Goal: Information Seeking & Learning: Find specific fact

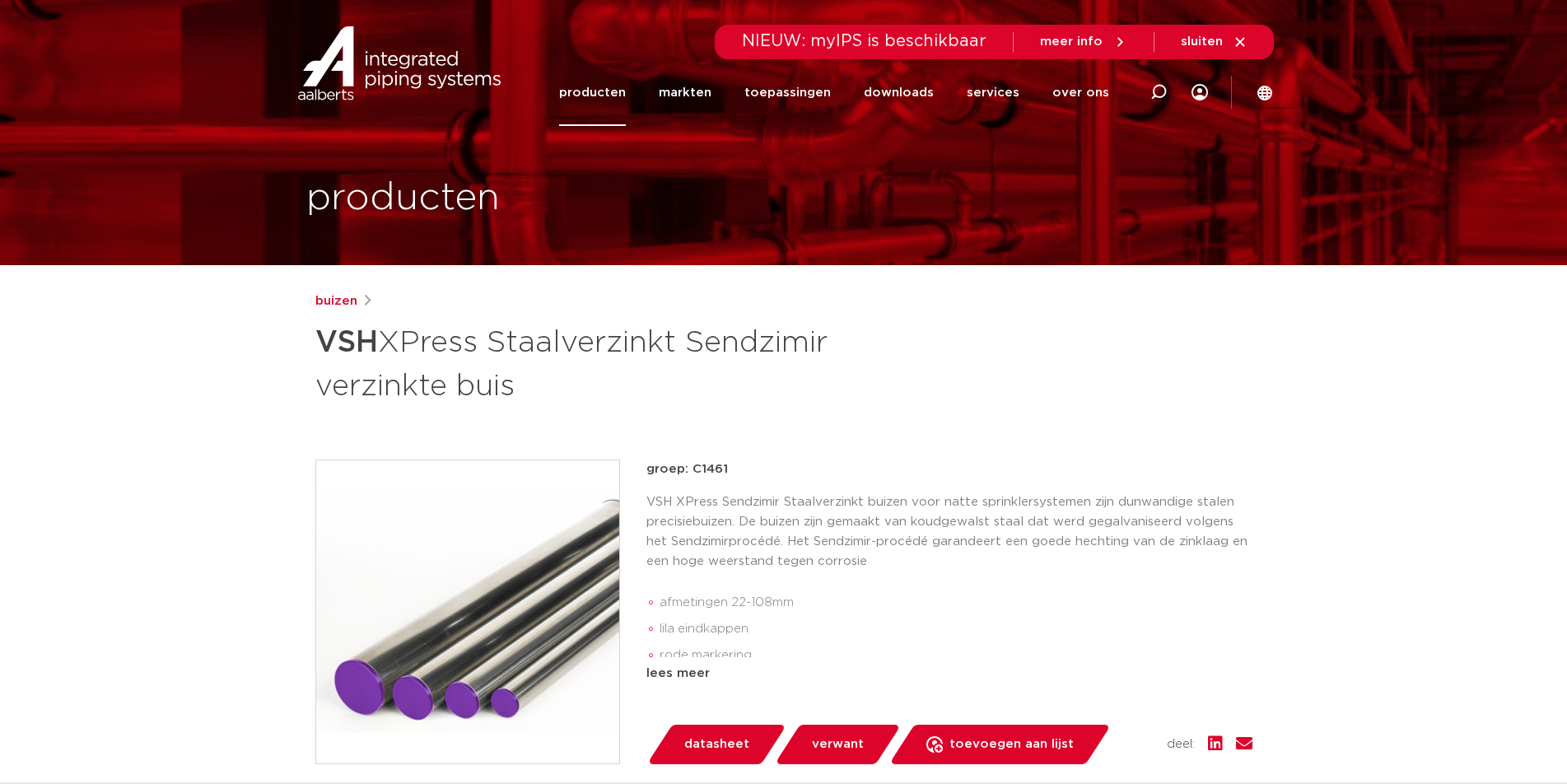
click at [607, 98] on link "producten" at bounding box center [592, 92] width 67 height 67
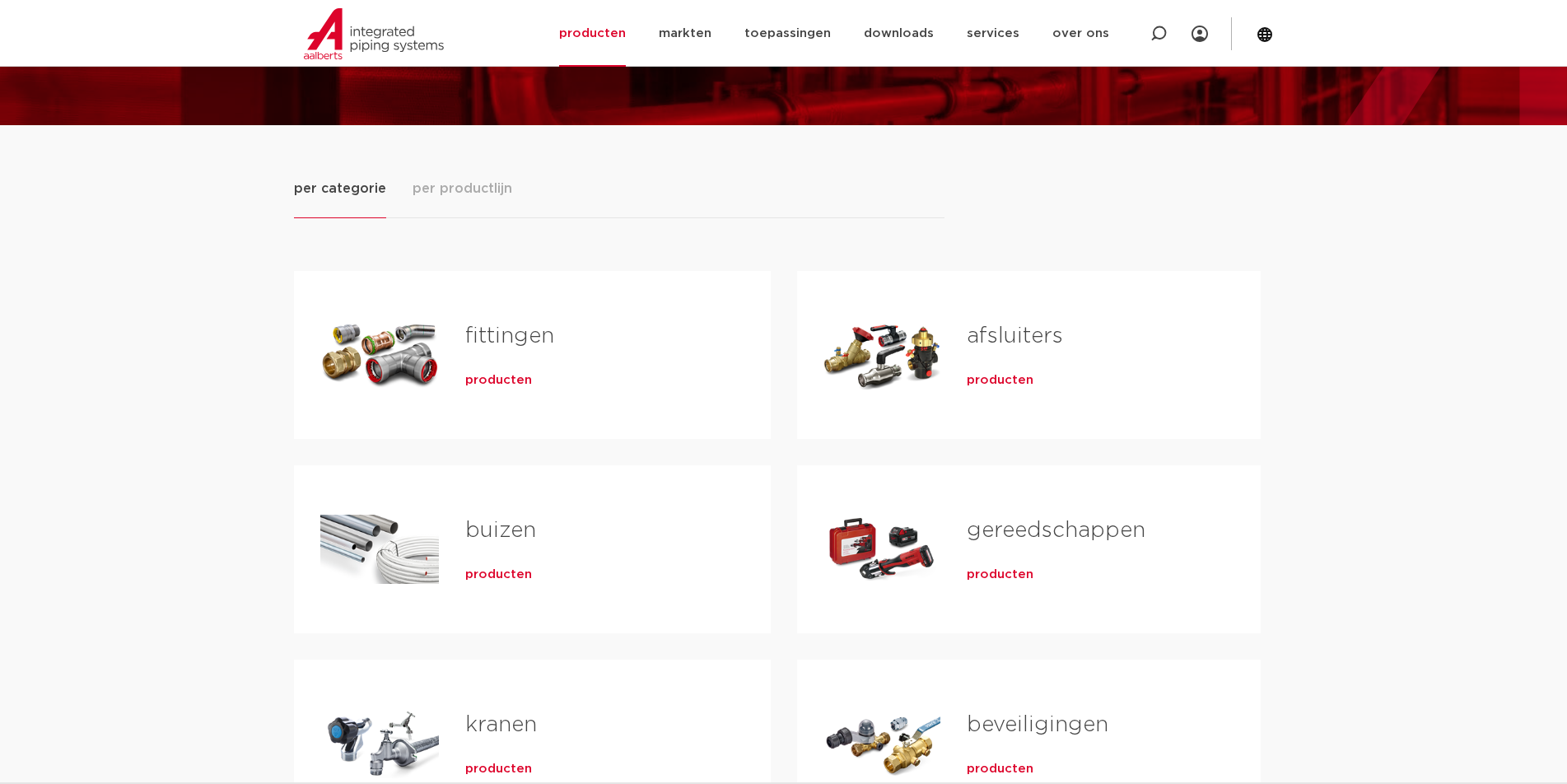
scroll to position [82, 0]
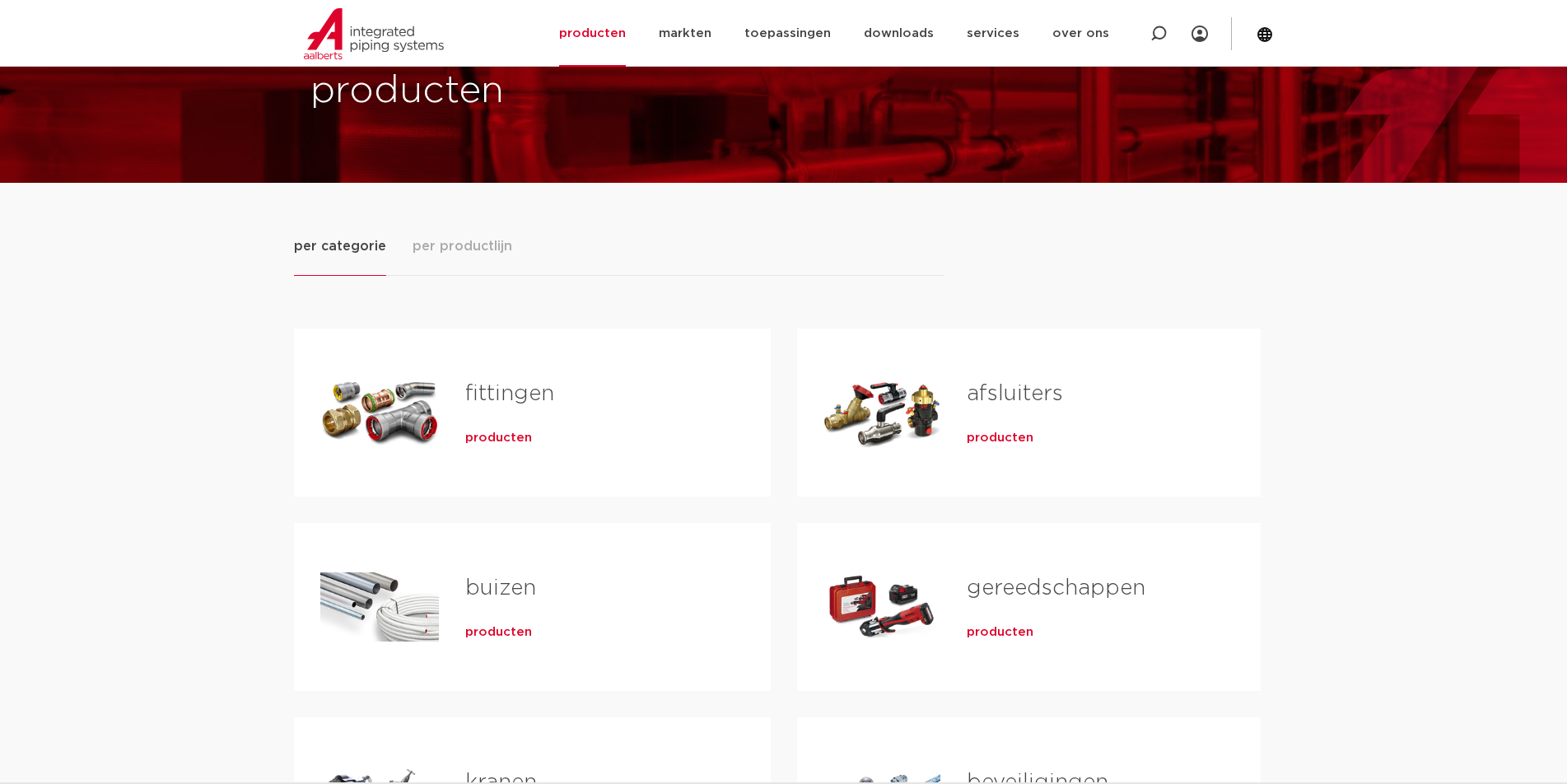
click at [524, 392] on link "fittingen" at bounding box center [510, 393] width 89 height 22
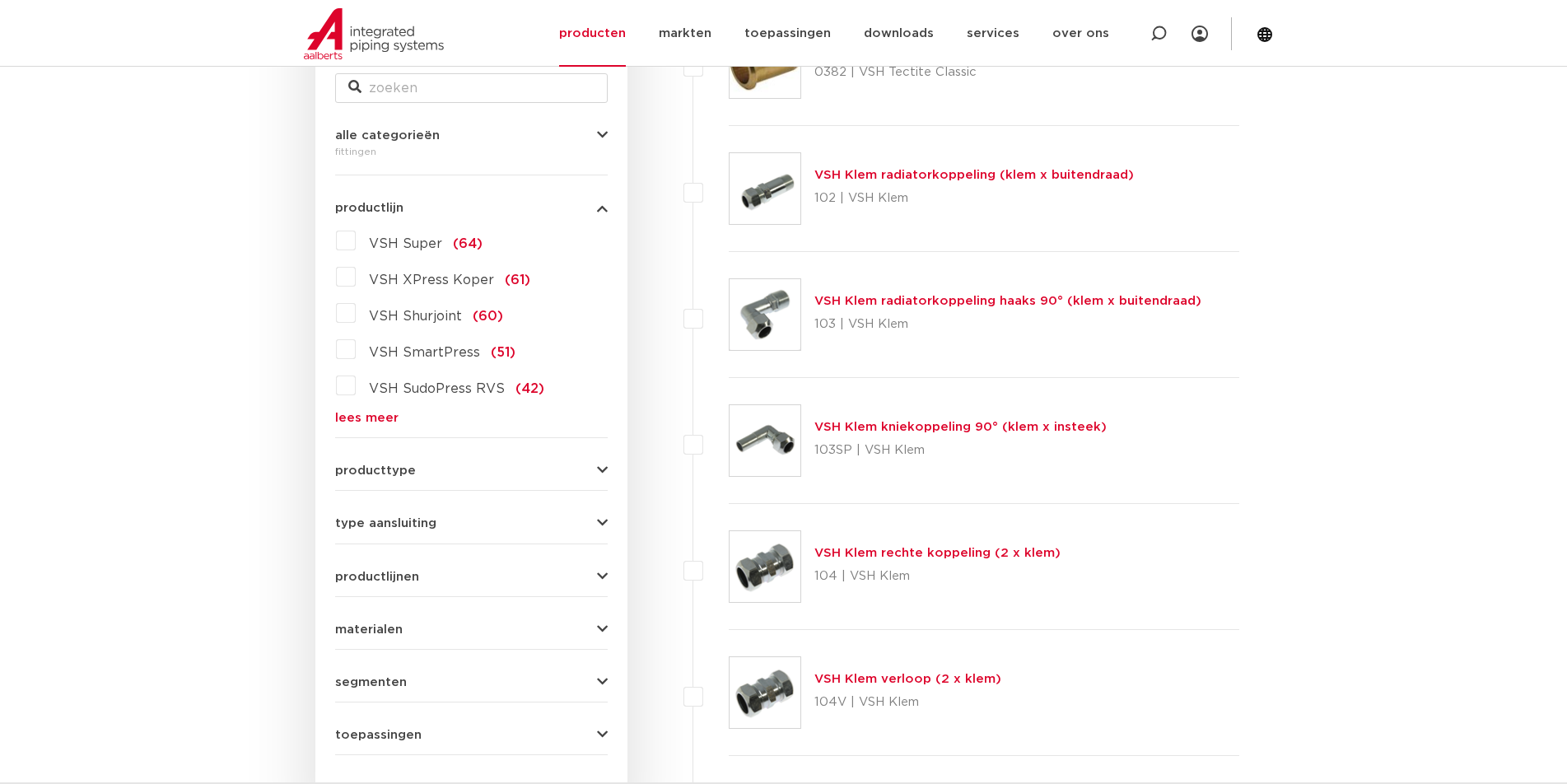
scroll to position [237, 0]
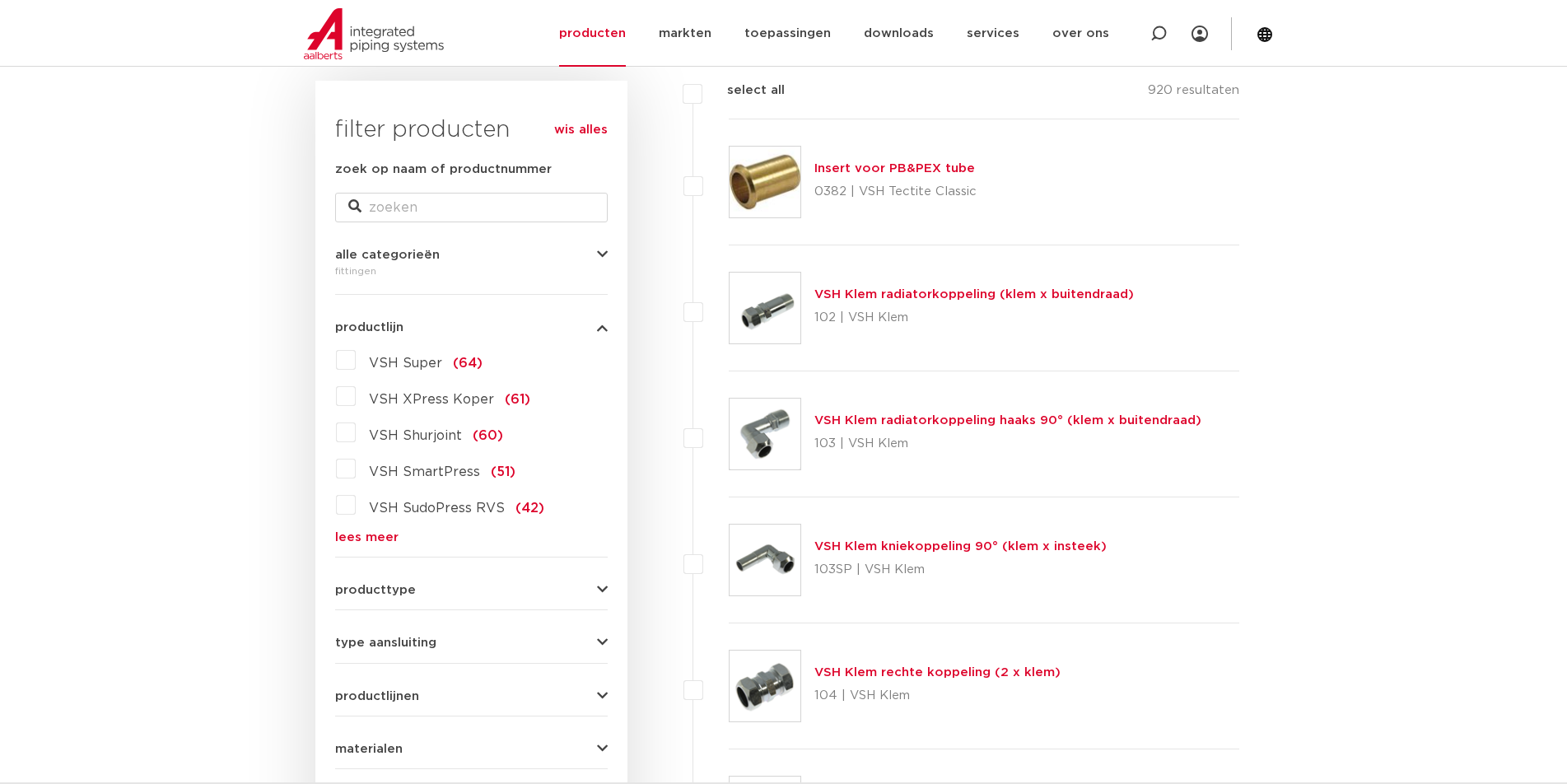
click at [355, 536] on link "lees meer" at bounding box center [471, 537] width 273 height 12
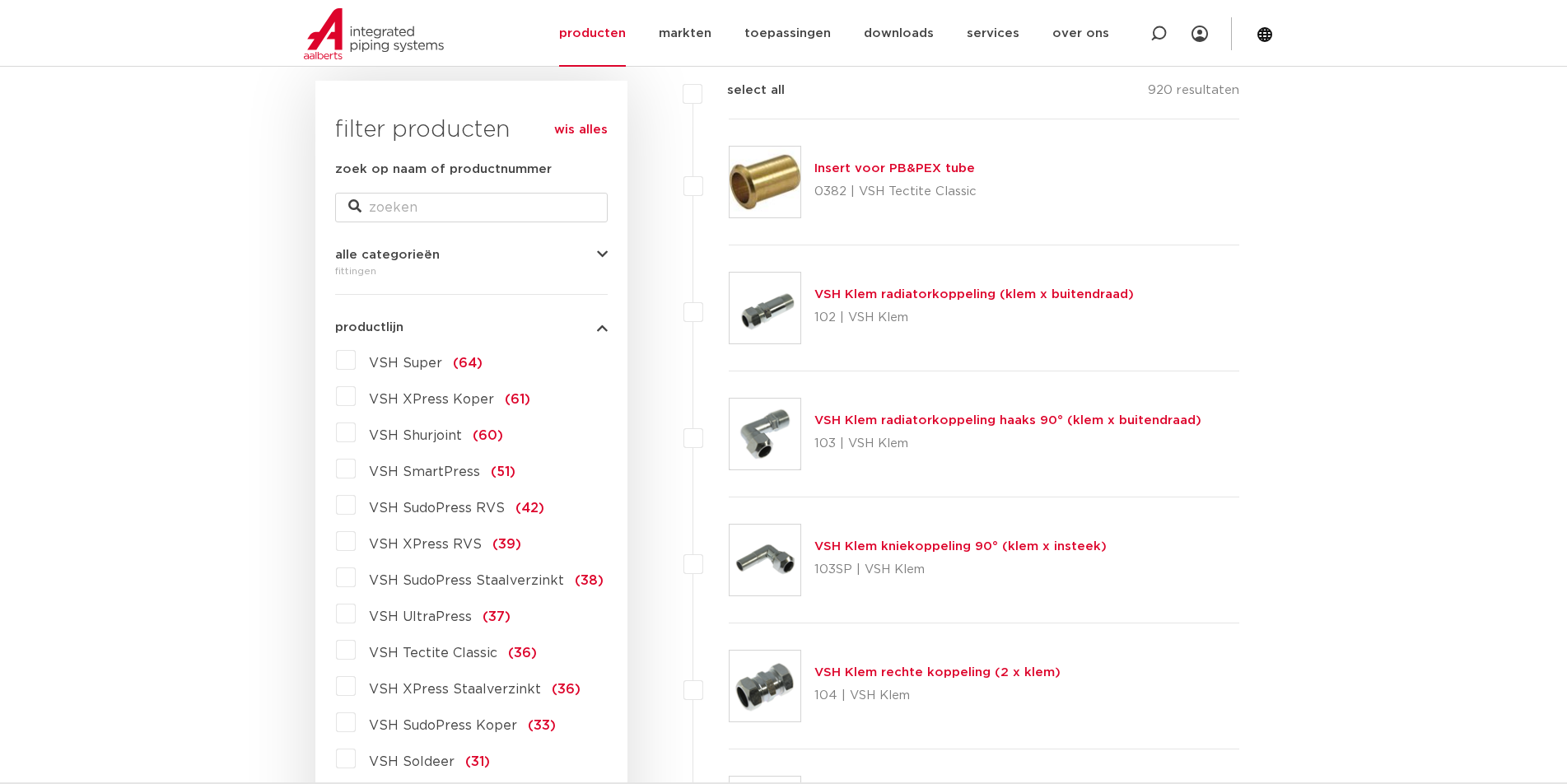
click at [356, 688] on label "VSH XPress Staalverzinkt (36)" at bounding box center [468, 686] width 225 height 26
click at [0, 0] on input "VSH XPress Staalverzinkt (36)" at bounding box center [0, 0] width 0 height 0
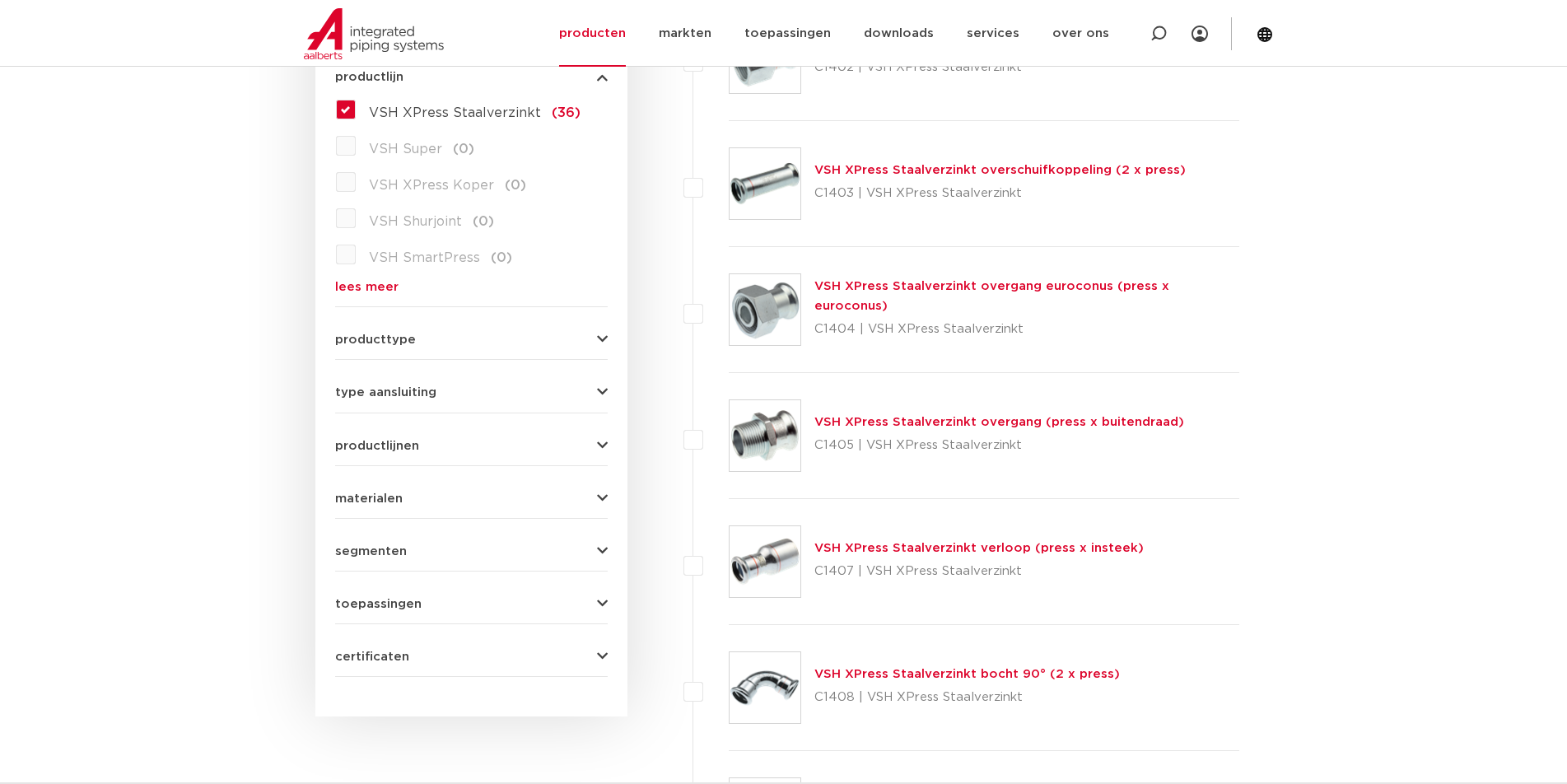
scroll to position [566, 0]
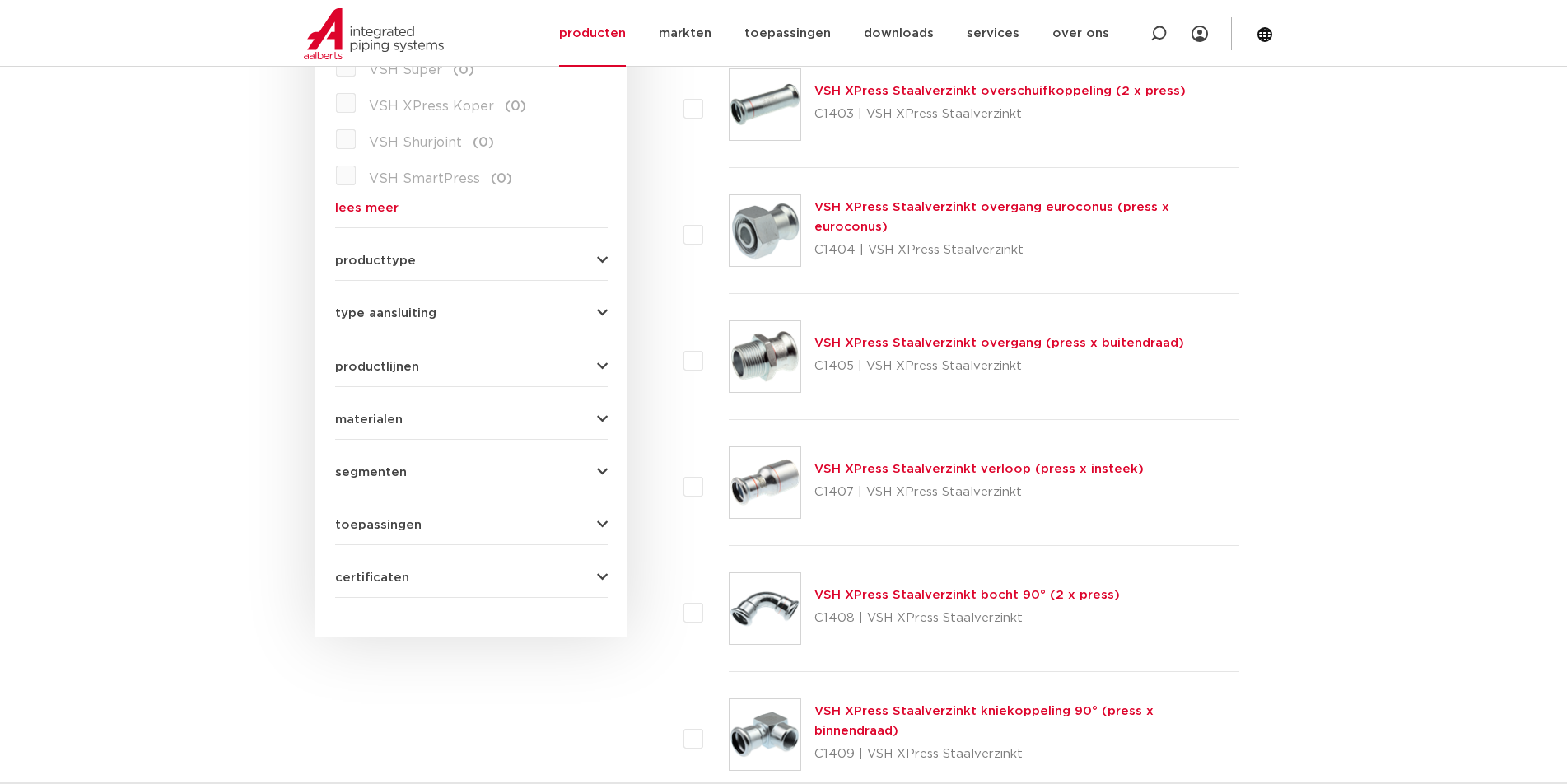
click at [919, 468] on link "VSH XPress Staalverzinkt verloop (press x insteek)" at bounding box center [979, 468] width 329 height 12
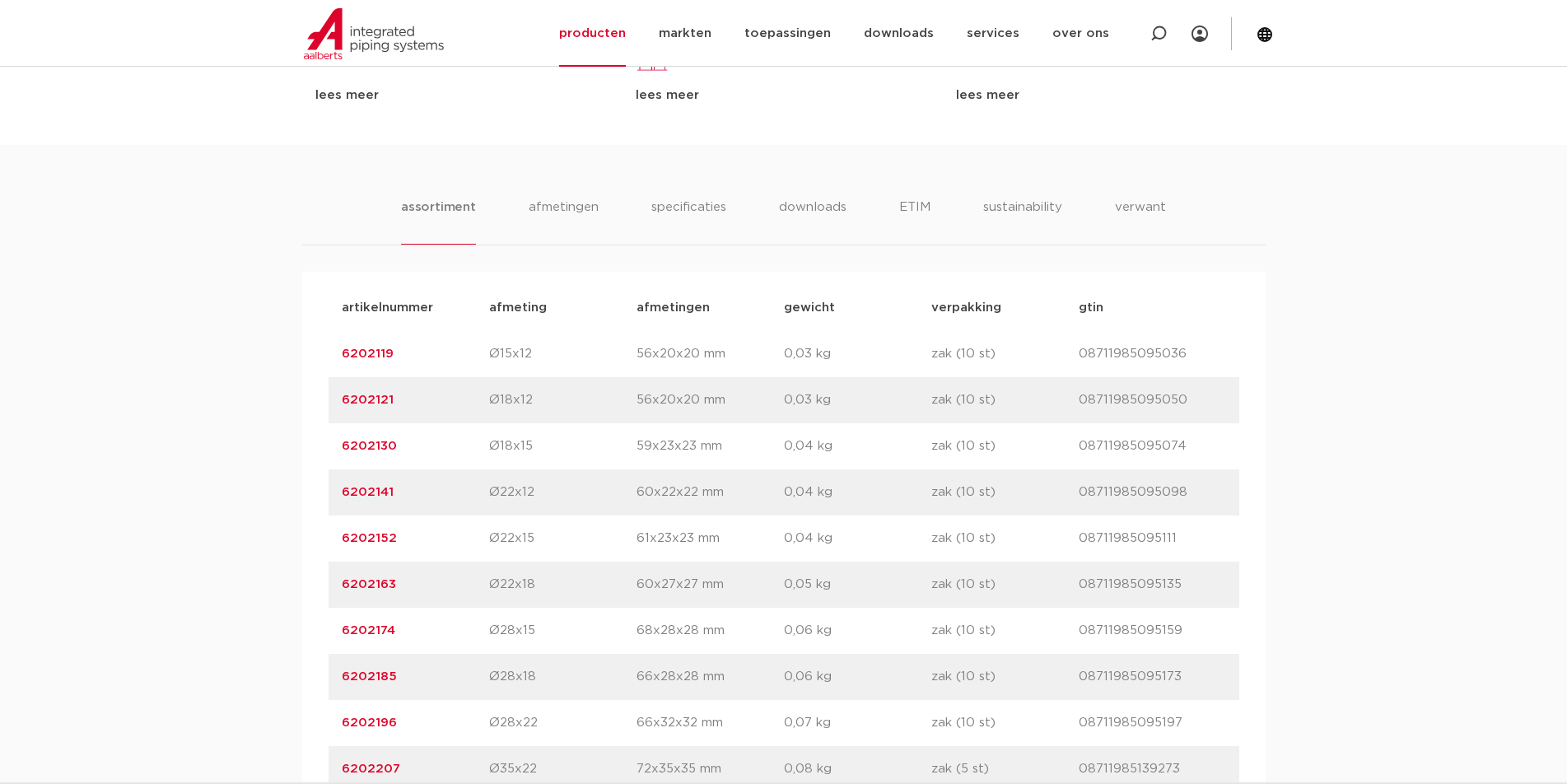
scroll to position [1070, 0]
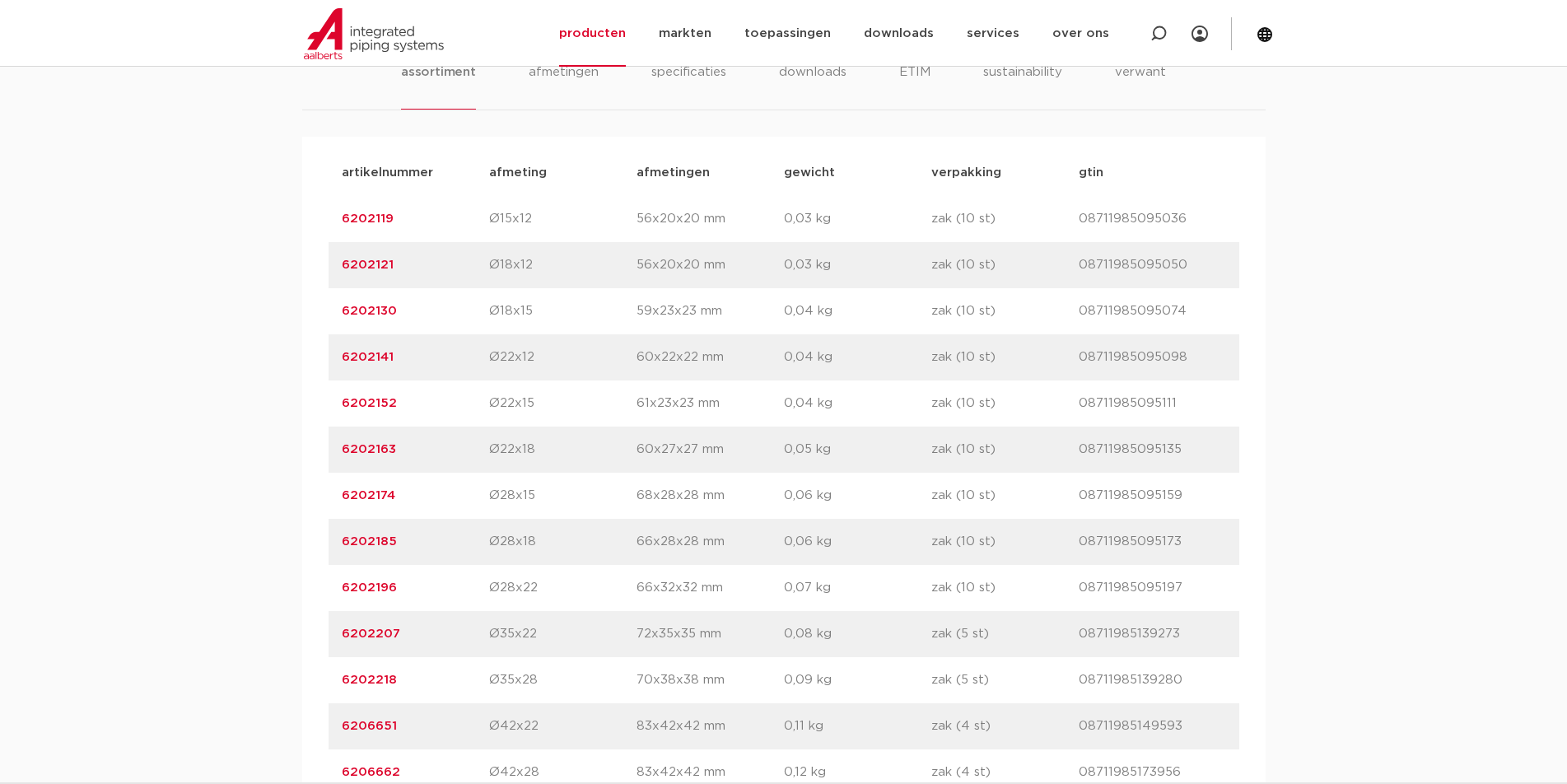
drag, startPoint x: 403, startPoint y: 398, endPoint x: 339, endPoint y: 403, distance: 64.2
click at [339, 403] on div "artikelnummer 6202152 afmeting Ø22x15 afmetingen 61x23x23 mm gewicht 0,04 kg ve…" at bounding box center [784, 403] width 911 height 46
copy link "6202152"
drag, startPoint x: 404, startPoint y: 493, endPoint x: 337, endPoint y: 492, distance: 67.0
click at [337, 492] on div "artikelnummer 6202174 afmeting Ø28x15 afmetingen 68x28x28 mm gewicht 0,06 kg ve…" at bounding box center [784, 495] width 911 height 46
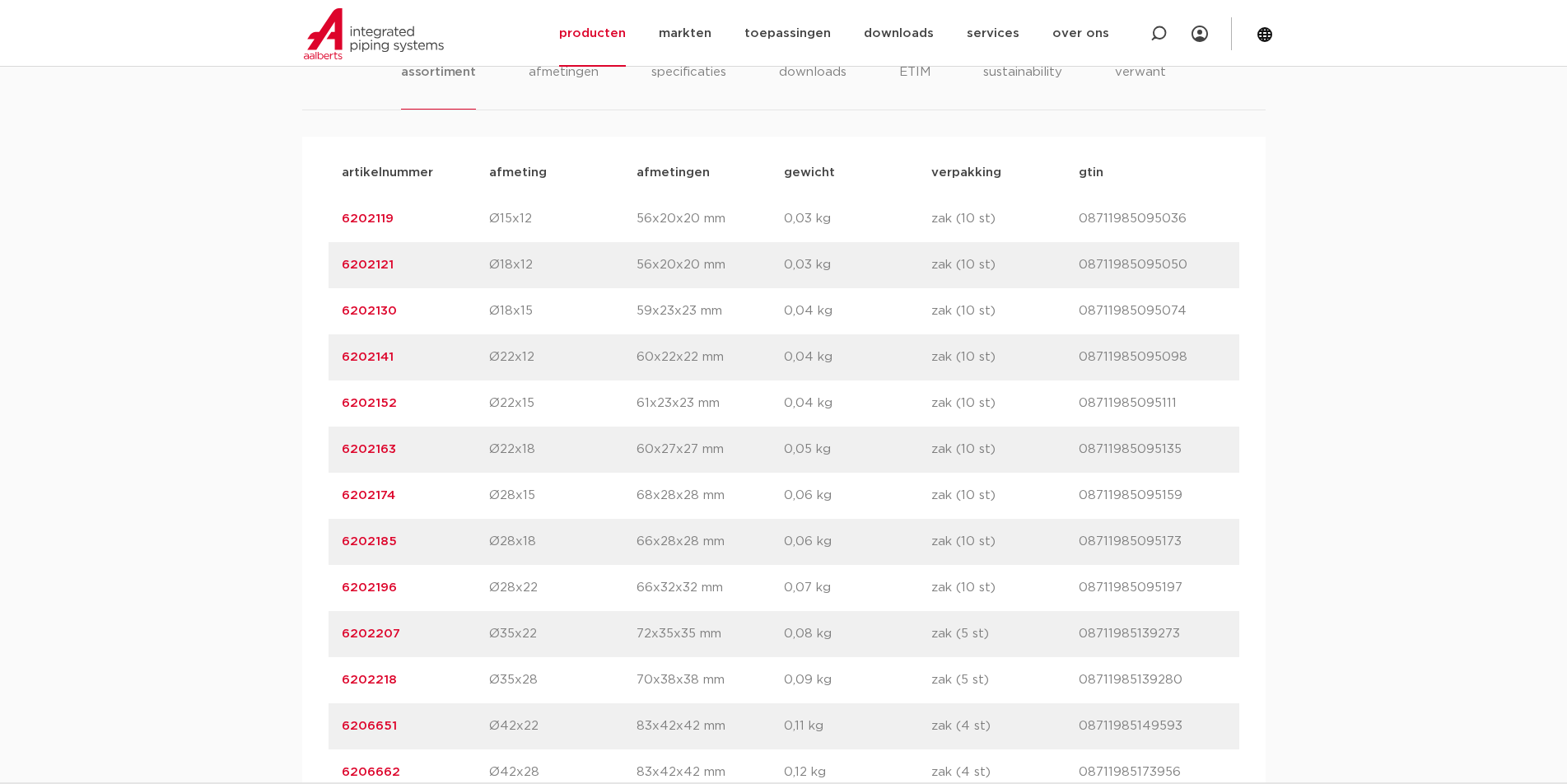
copy link "6202174"
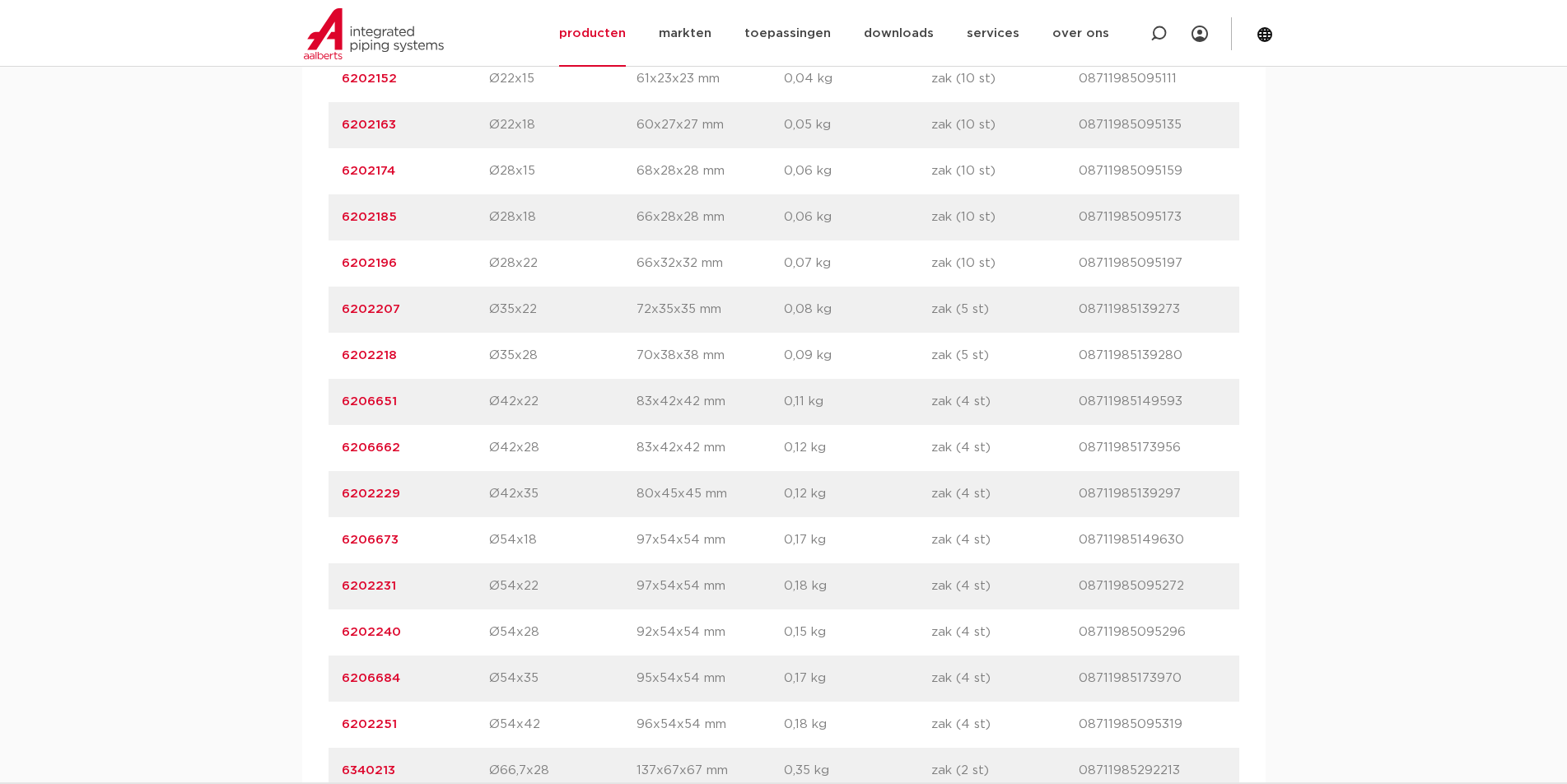
scroll to position [1564, 0]
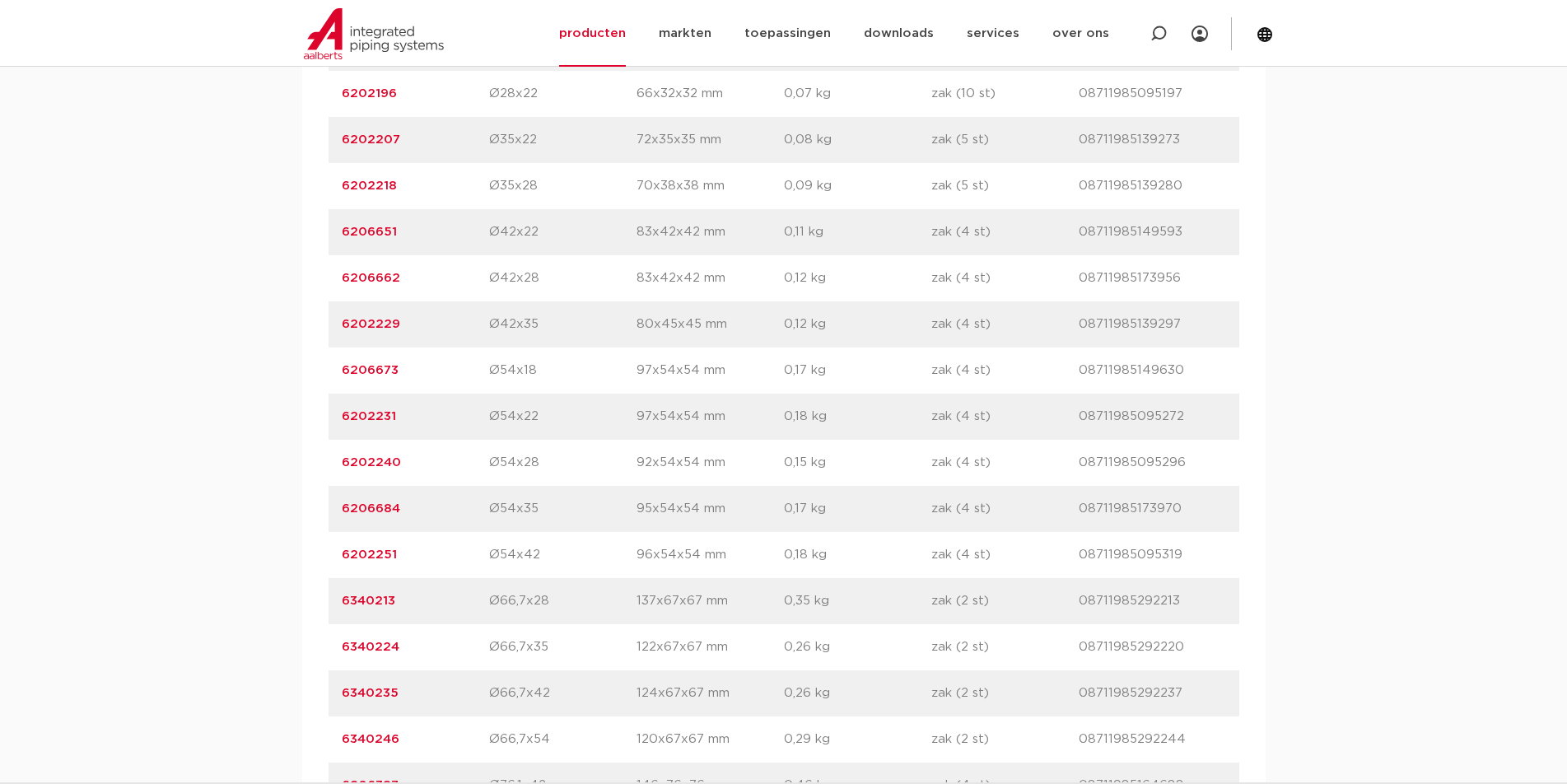
drag, startPoint x: 398, startPoint y: 552, endPoint x: 327, endPoint y: 552, distance: 71.0
click at [327, 552] on div "artikelnummer afmeting afmetingen gewicht verpakking gtin artikelnummer 6202119…" at bounding box center [784, 416] width 964 height 1547
copy link "6202251"
drag, startPoint x: 399, startPoint y: 323, endPoint x: 340, endPoint y: 326, distance: 59.1
click at [340, 326] on div "artikelnummer 6202229 afmeting Ø42x35 afmetingen 80x45x45 mm gewicht 0,12 kg ve…" at bounding box center [784, 324] width 911 height 46
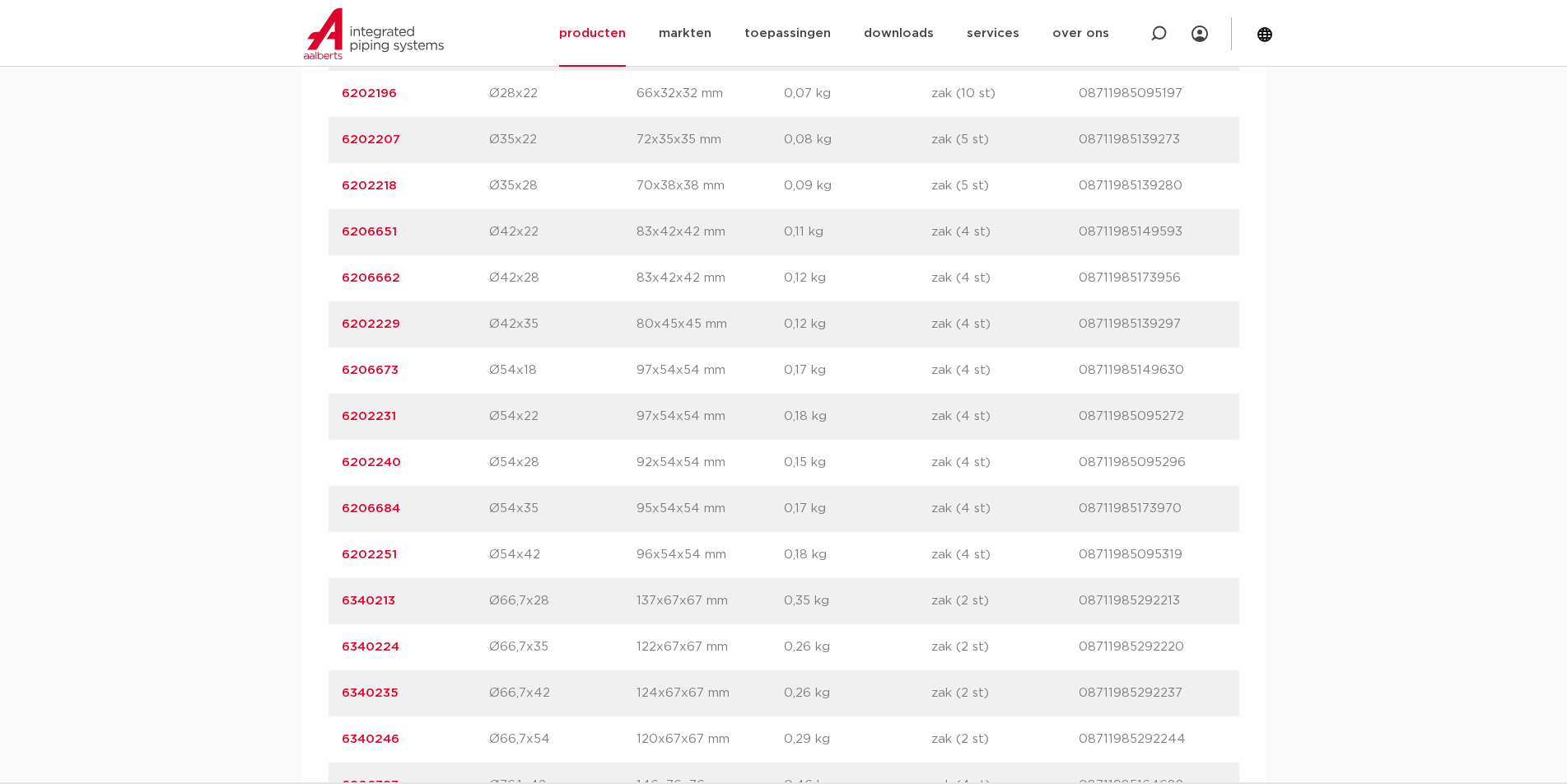
copy link "6202229"
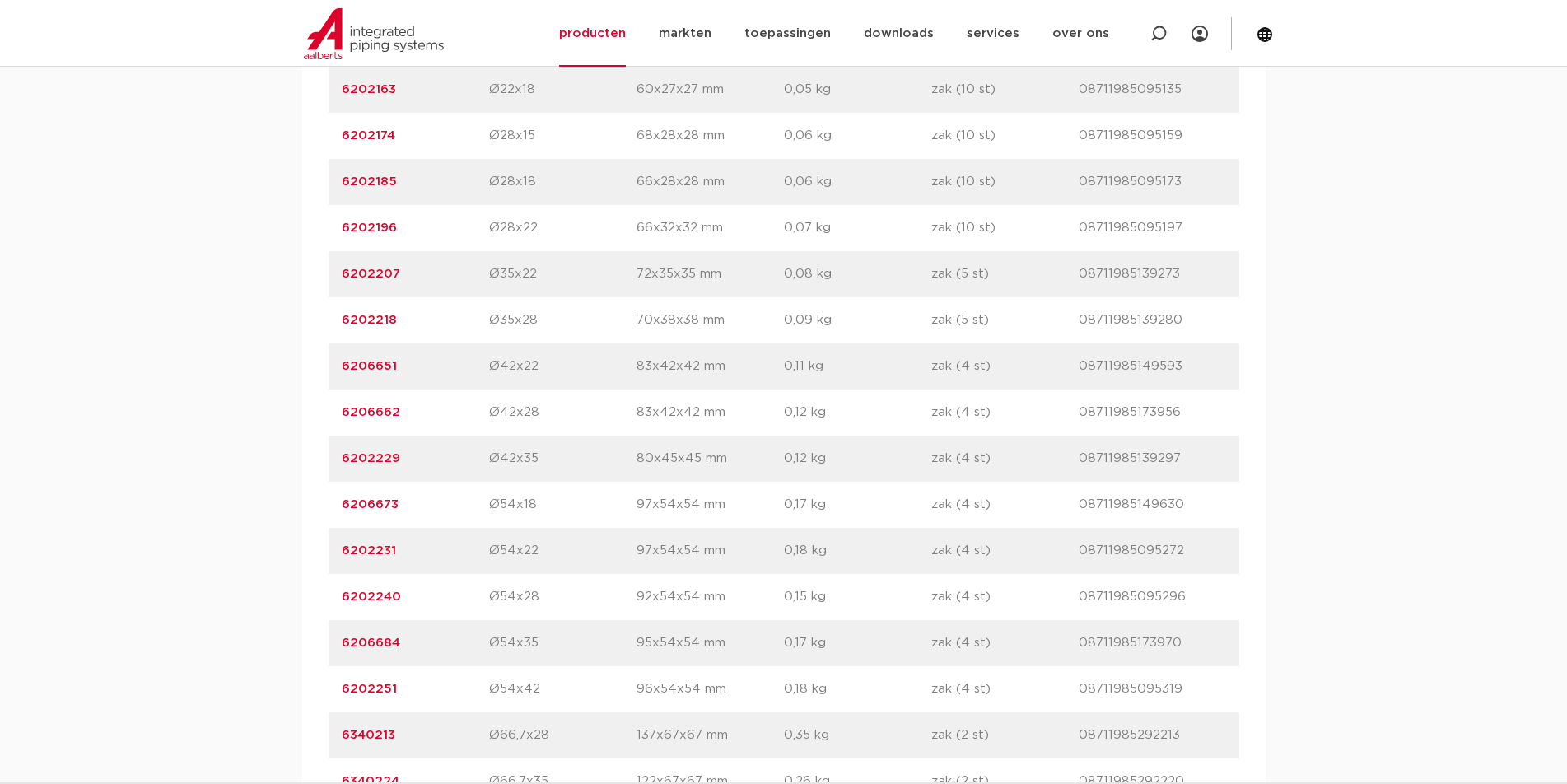
scroll to position [1399, 0]
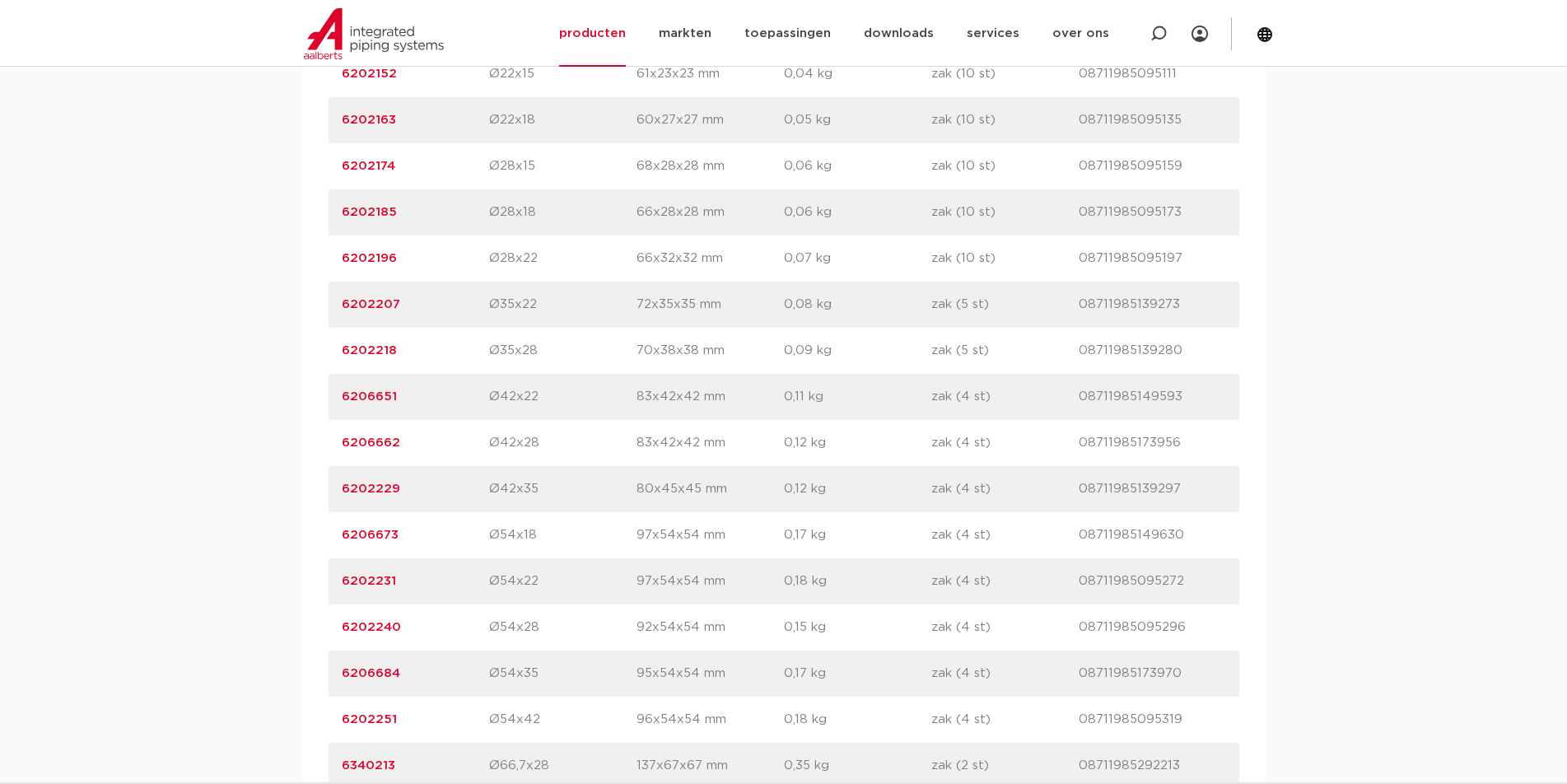
click at [450, 450] on p "6206662" at bounding box center [415, 442] width 147 height 20
drag, startPoint x: 391, startPoint y: 303, endPoint x: 339, endPoint y: 304, distance: 52.0
click at [339, 304] on div "artikelnummer 6202207 afmeting Ø35x22 afmetingen 72x35x35 mm gewicht 0,08 kg ve…" at bounding box center [784, 304] width 911 height 46
copy link "6202207"
drag, startPoint x: 409, startPoint y: 348, endPoint x: 333, endPoint y: 352, distance: 76.1
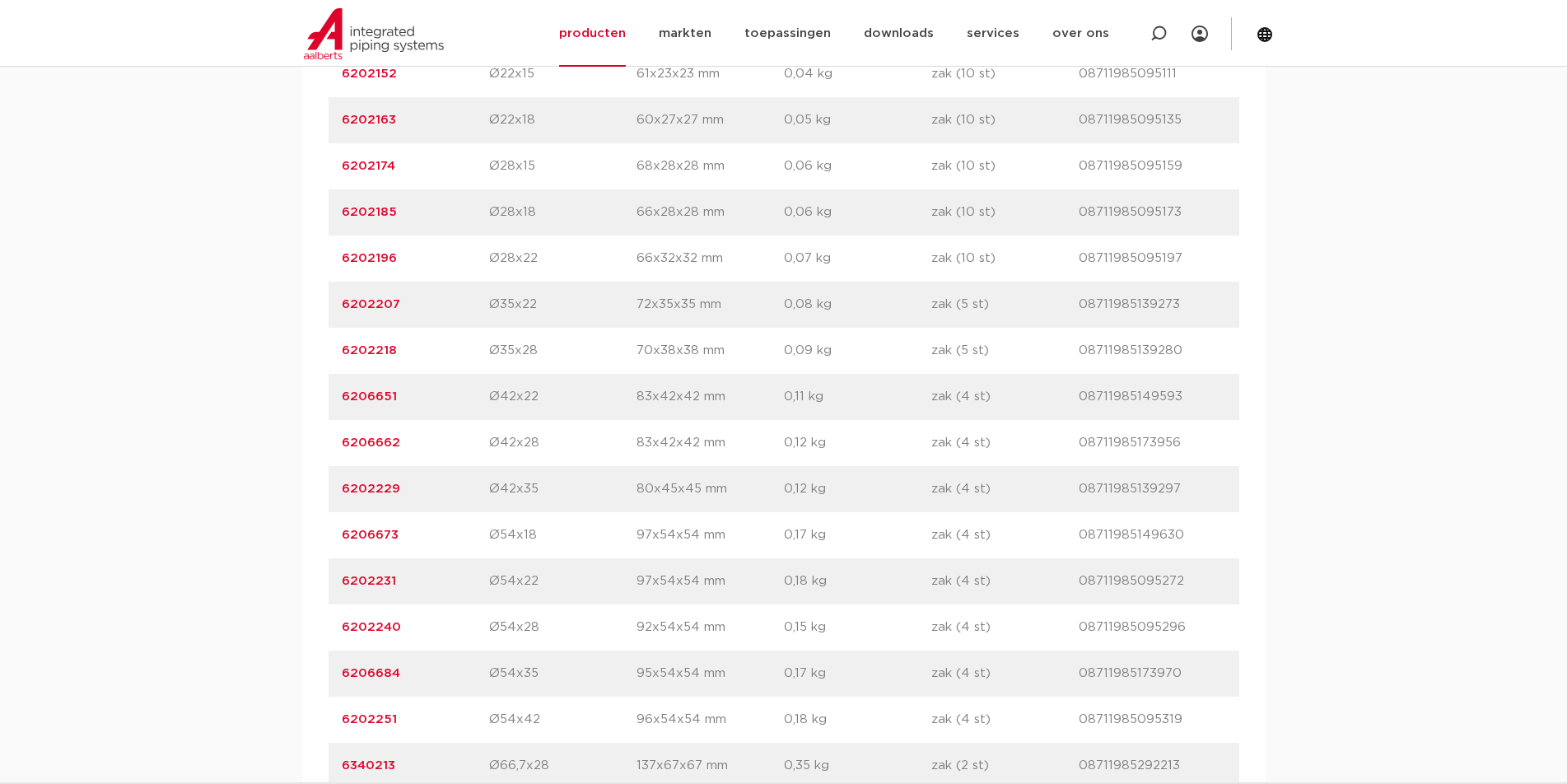
click at [333, 352] on div "artikelnummer 6202218 afmeting Ø35x28 afmetingen 70x38x38 mm gewicht 0,09 kg ve…" at bounding box center [784, 350] width 911 height 46
copy link "6202218"
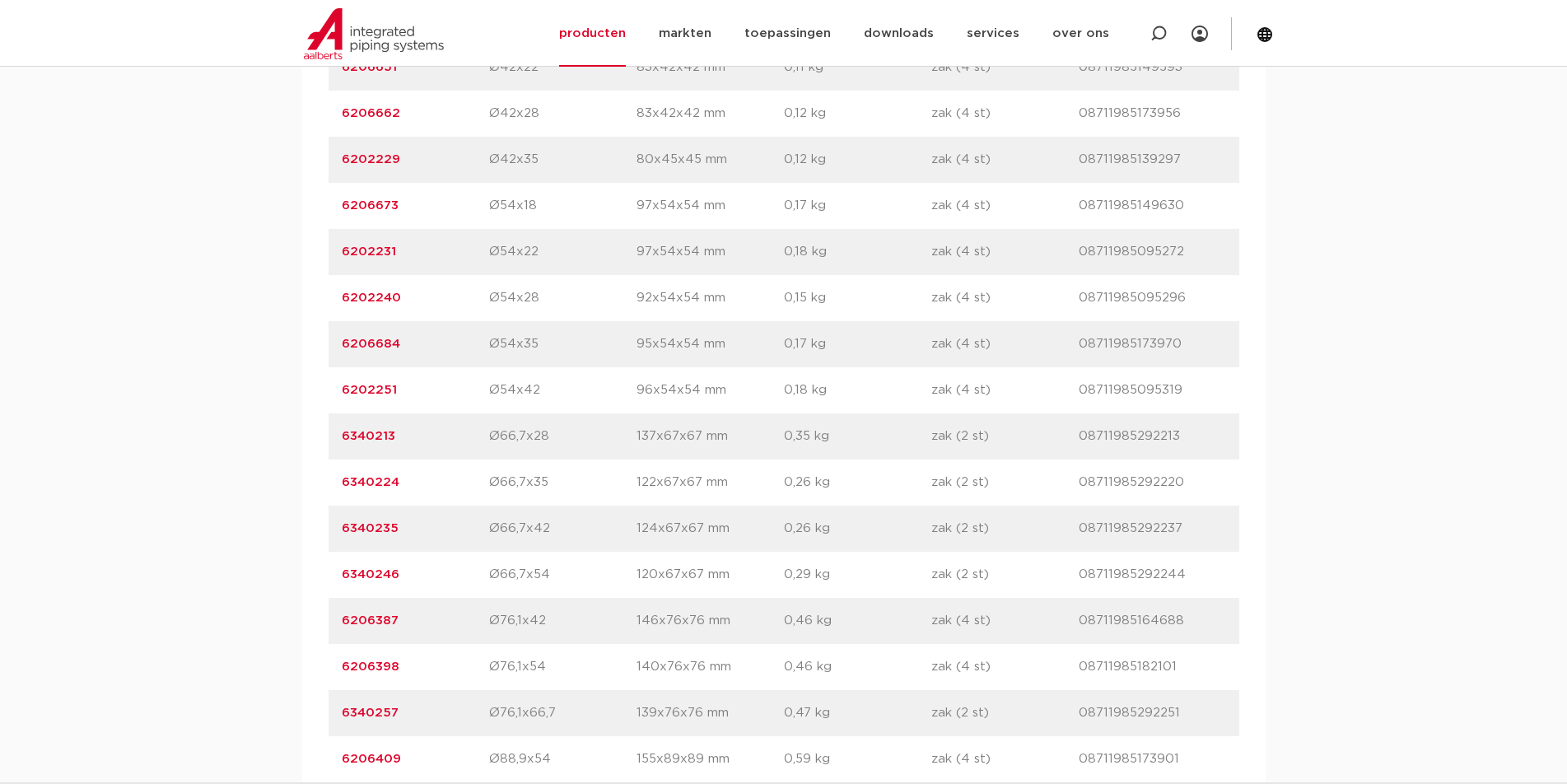
drag, startPoint x: 411, startPoint y: 573, endPoint x: 342, endPoint y: 571, distance: 69.0
click at [342, 571] on p "6340246" at bounding box center [415, 575] width 147 height 20
copy link "6340246"
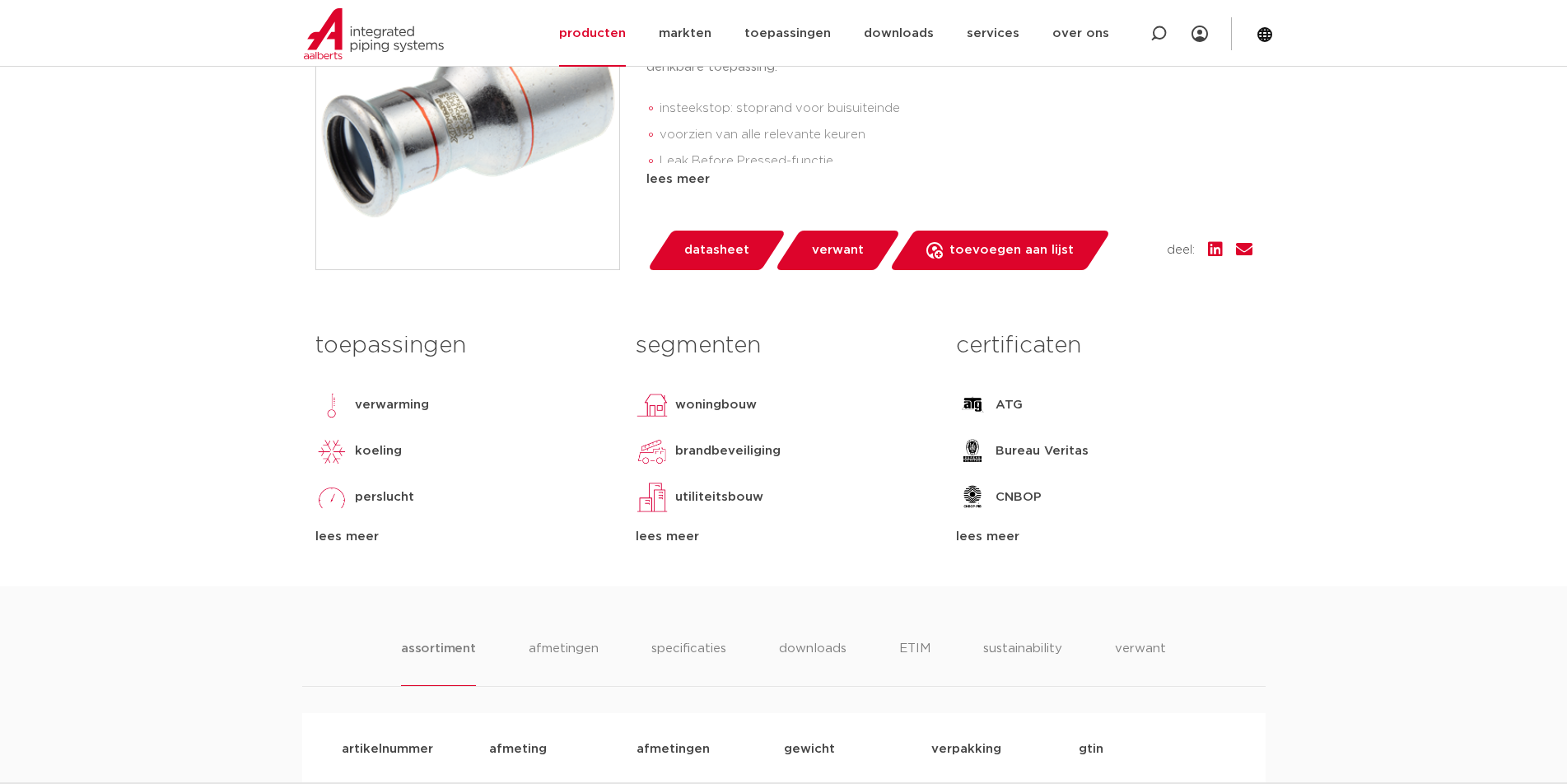
scroll to position [0, 0]
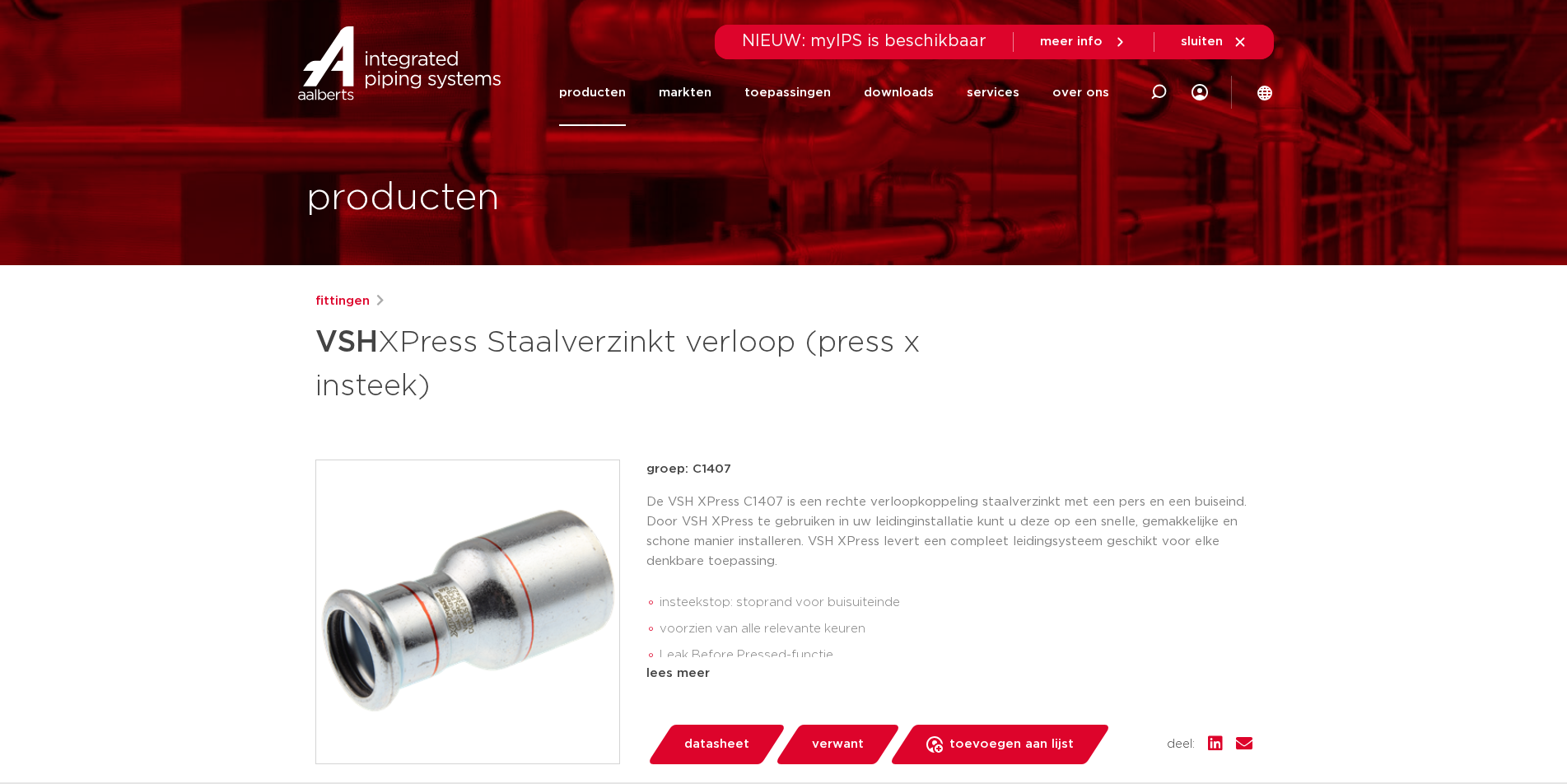
click at [598, 96] on link "producten" at bounding box center [592, 92] width 67 height 67
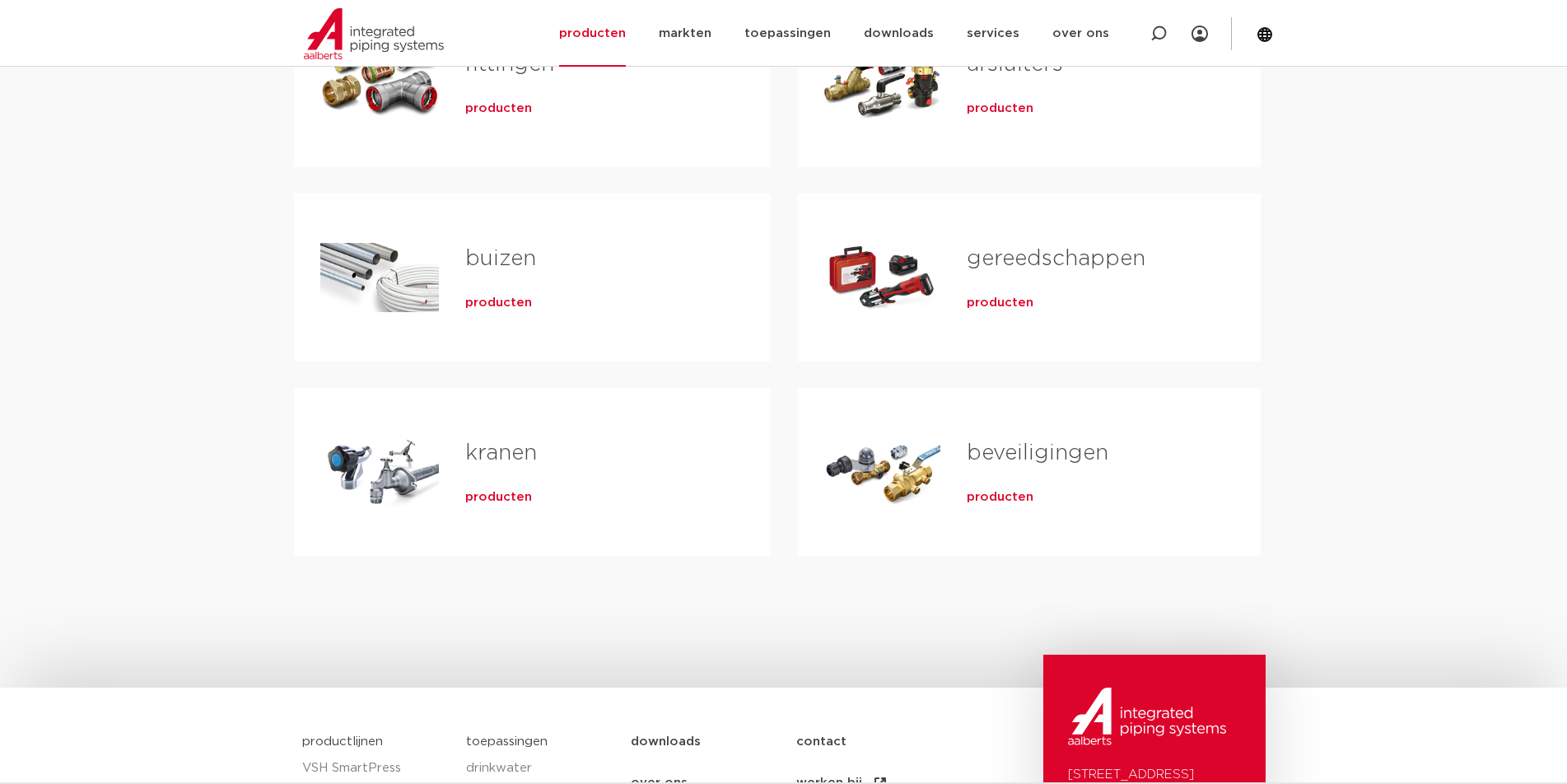
drag, startPoint x: 615, startPoint y: 140, endPoint x: 581, endPoint y: 140, distance: 34.0
click at [615, 140] on div "fittingen producten" at bounding box center [592, 83] width 306 height 115
click at [515, 110] on span "producten" at bounding box center [498, 108] width 67 height 16
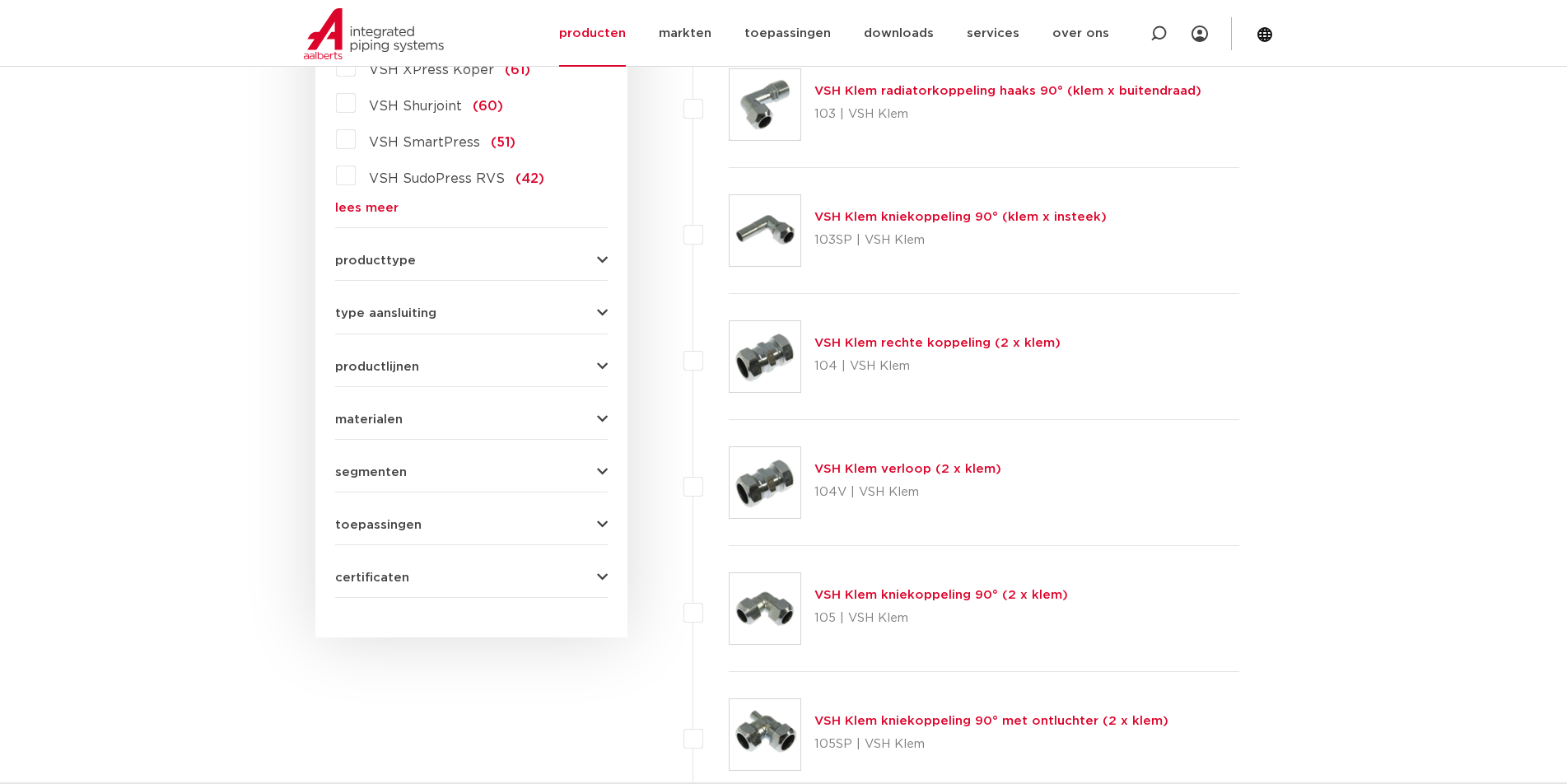
click at [355, 200] on div "VSH Super (64) VSH XPress Koper (61) VSH Shurjoint (60) VSH SmartPress (51) VSH…" at bounding box center [471, 115] width 273 height 197
click at [356, 209] on link "lees meer" at bounding box center [471, 208] width 273 height 12
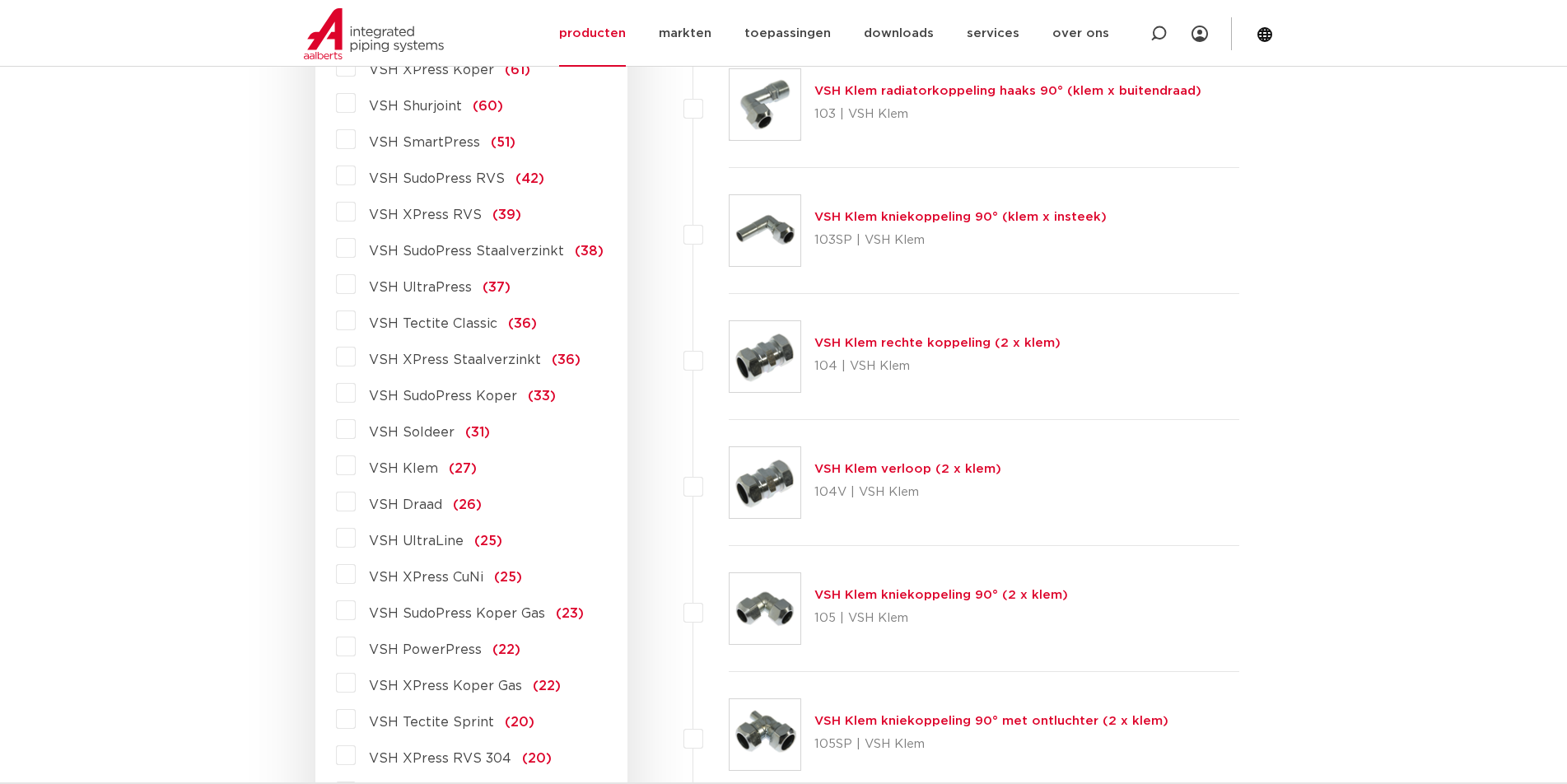
click at [356, 357] on label "VSH XPress Staalverzinkt (36)" at bounding box center [468, 357] width 225 height 26
click at [0, 0] on input "VSH XPress Staalverzinkt (36)" at bounding box center [0, 0] width 0 height 0
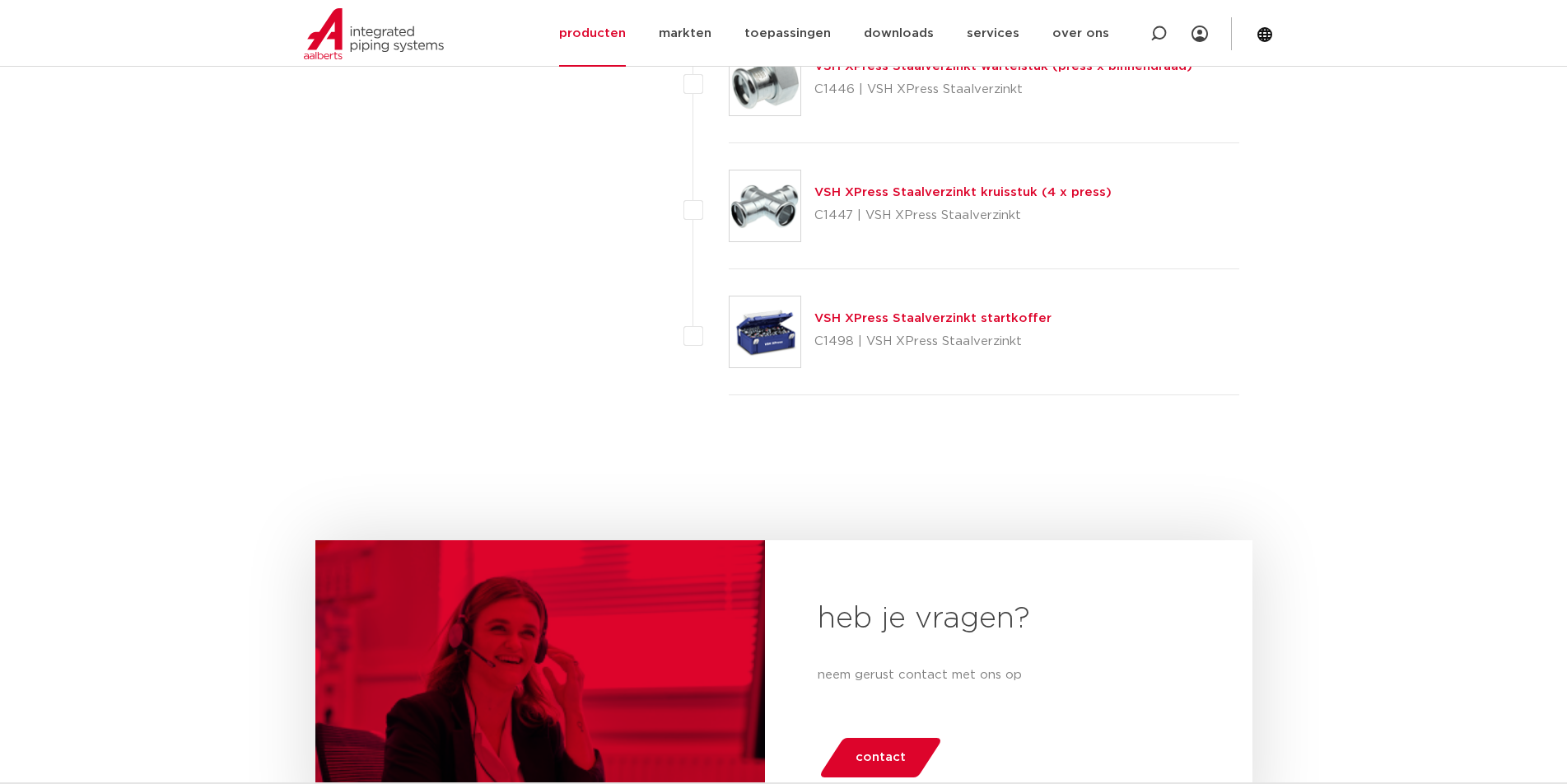
scroll to position [4518, 0]
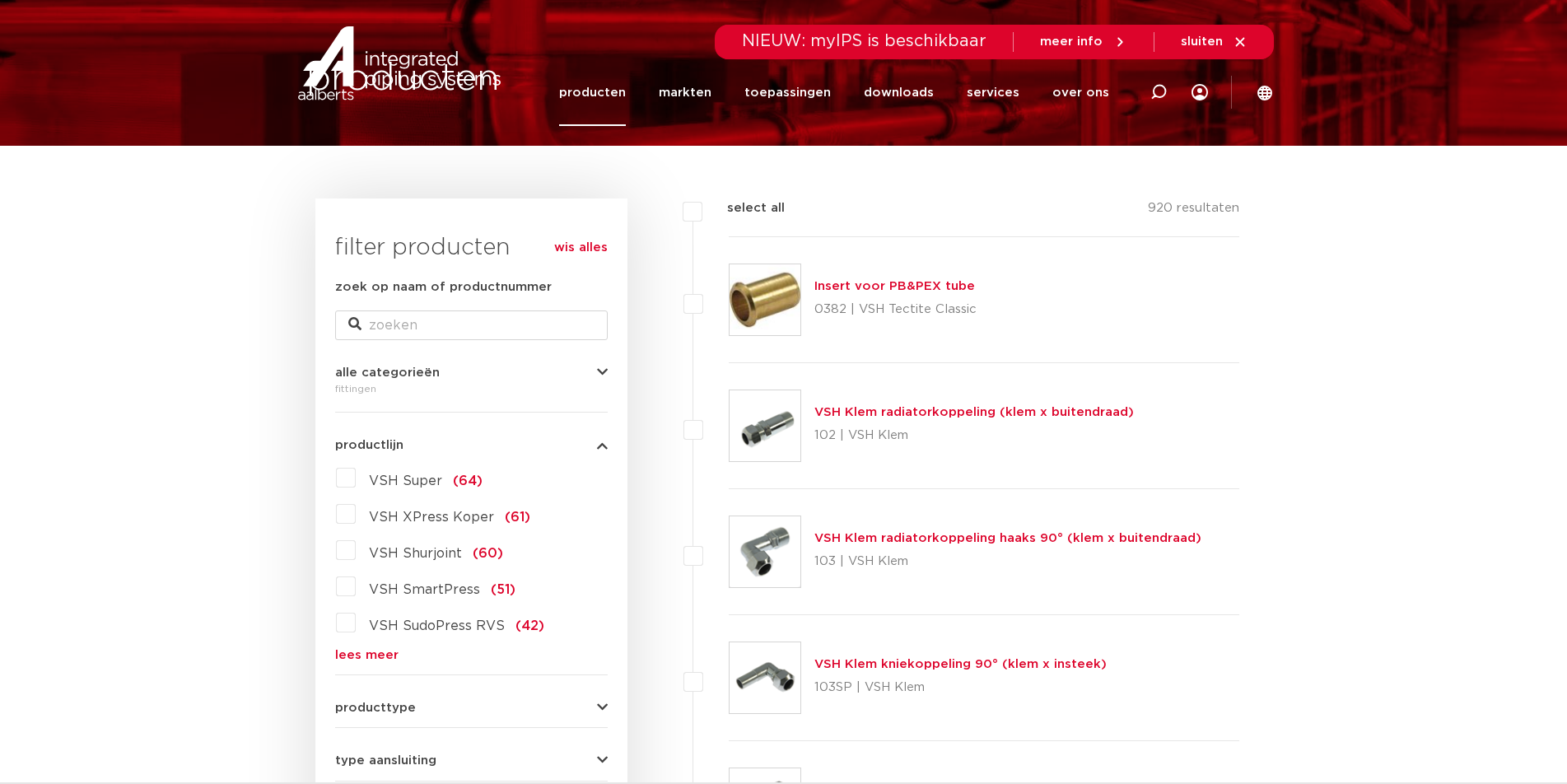
scroll to position [411, 0]
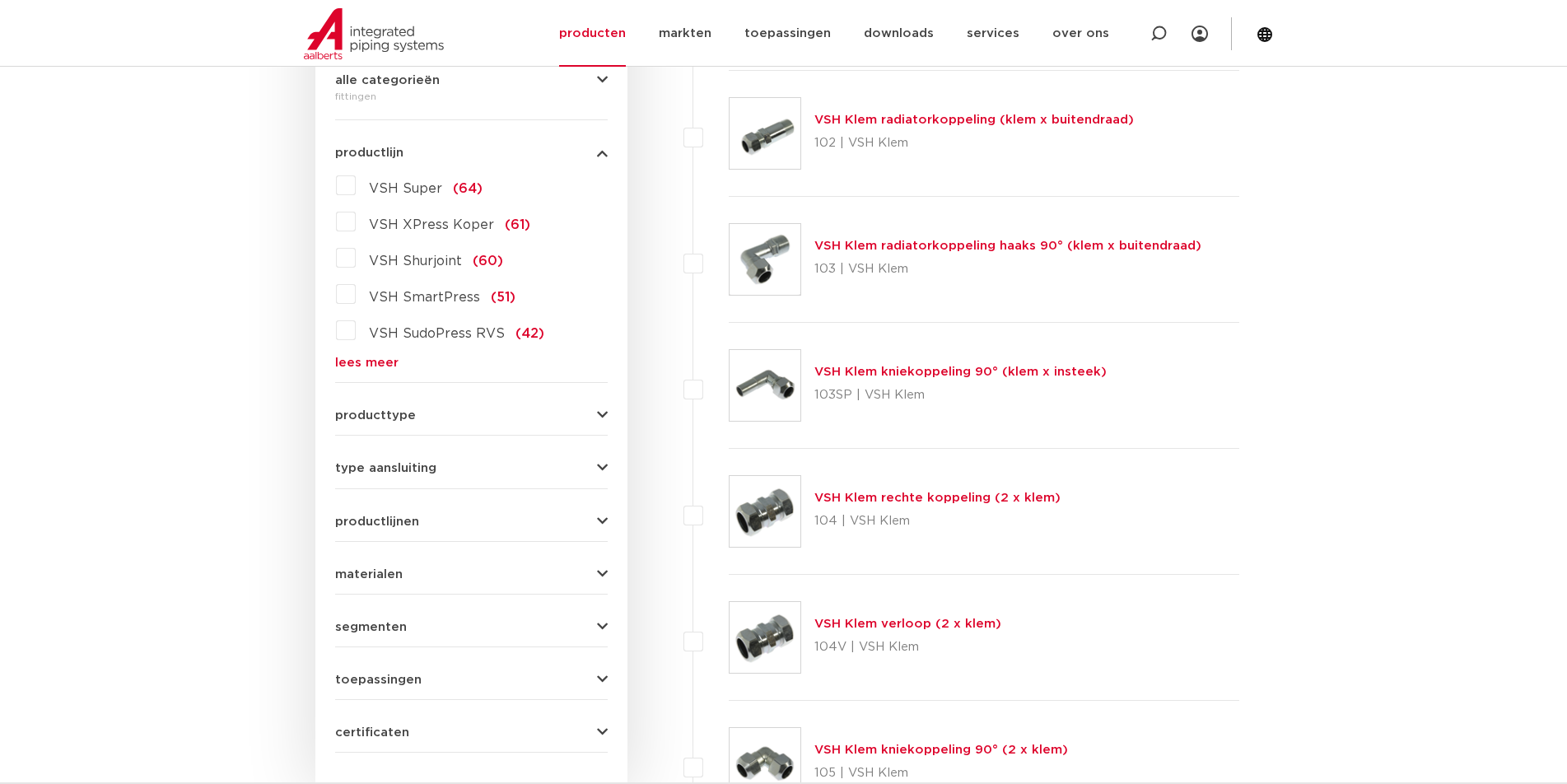
click at [368, 361] on link "lees meer" at bounding box center [471, 362] width 273 height 12
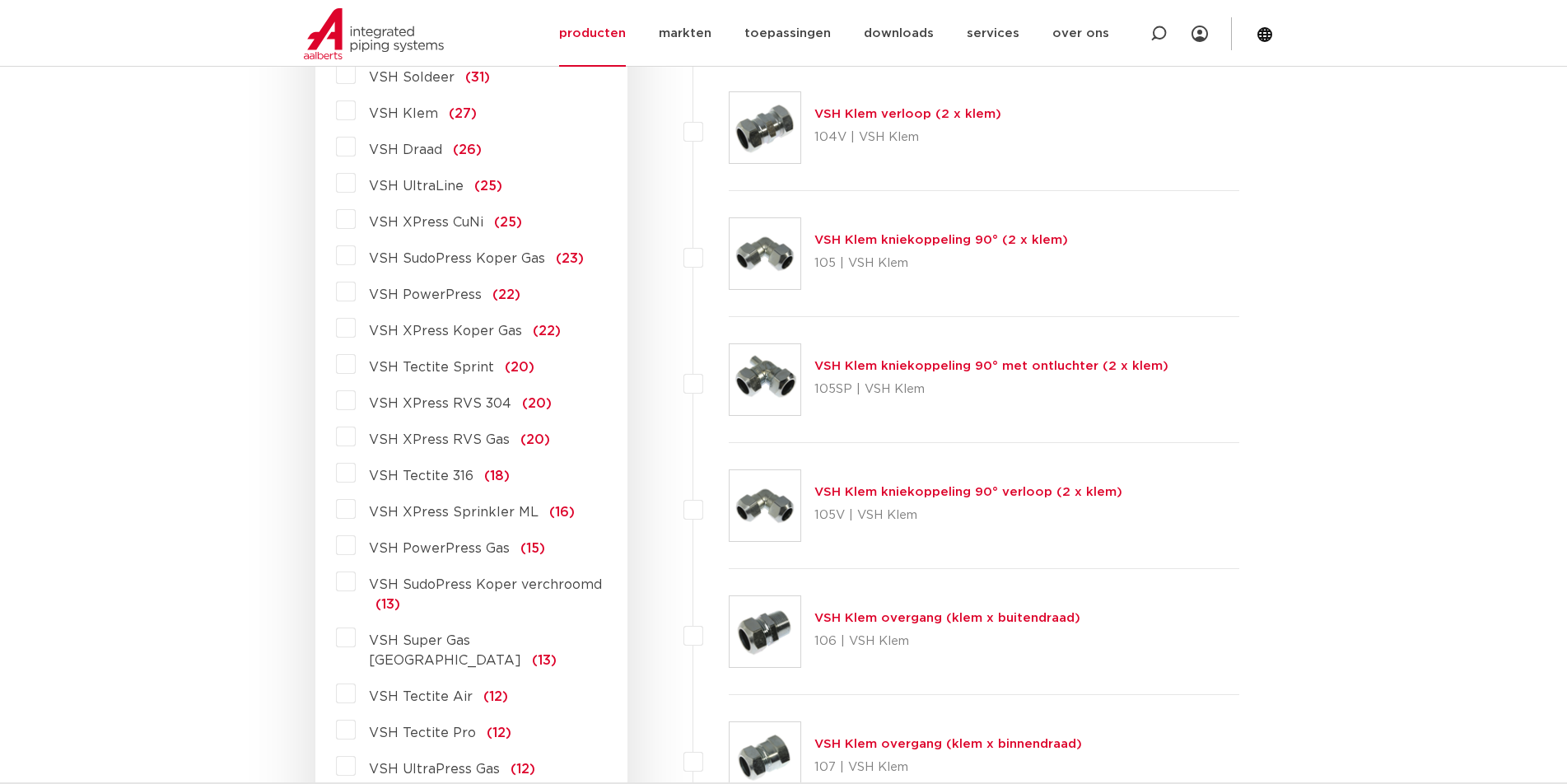
scroll to position [906, 0]
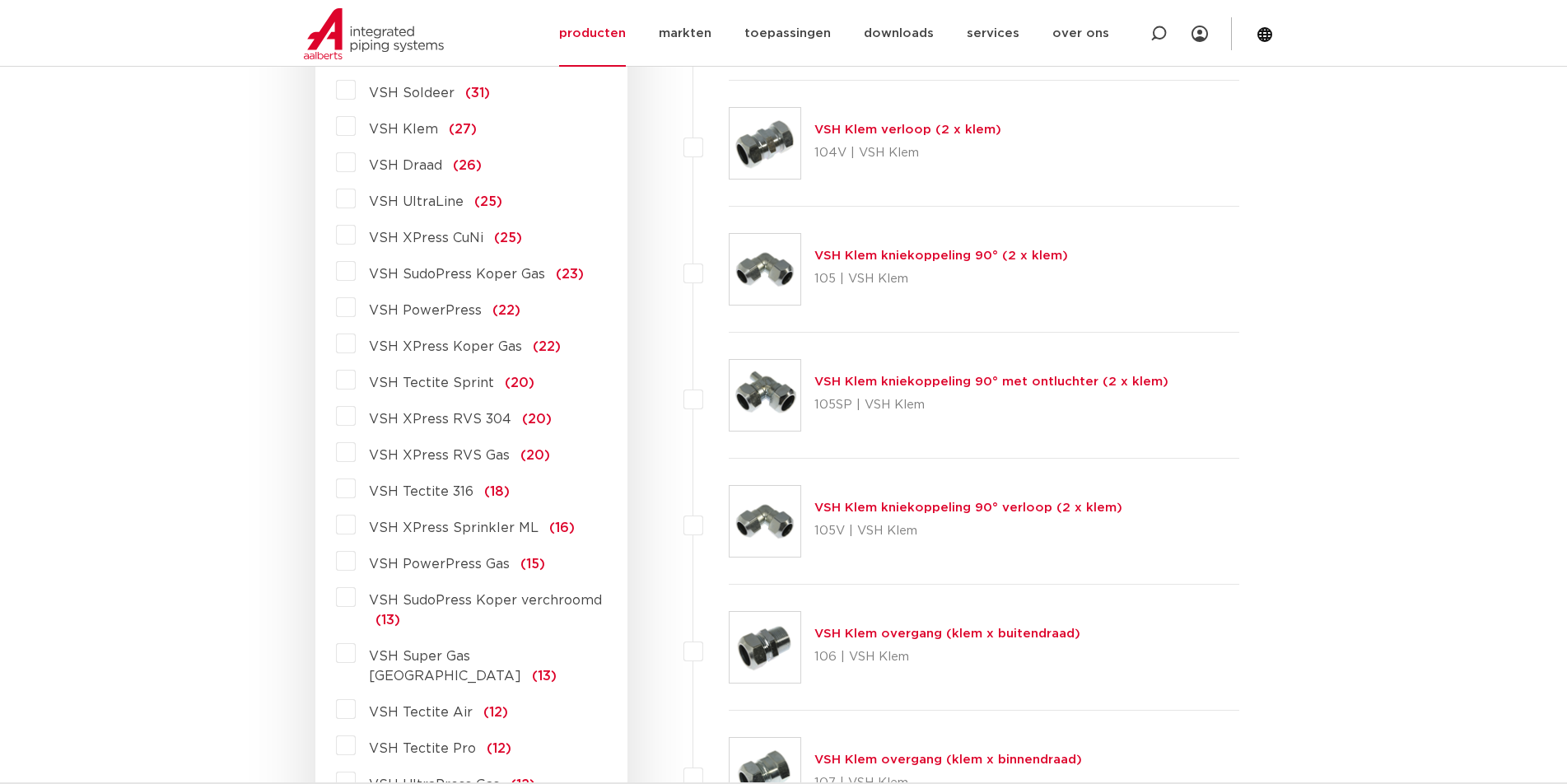
click at [356, 306] on label "VSH PowerPress (22)" at bounding box center [438, 307] width 165 height 26
click at [0, 0] on input "VSH PowerPress (22)" at bounding box center [0, 0] width 0 height 0
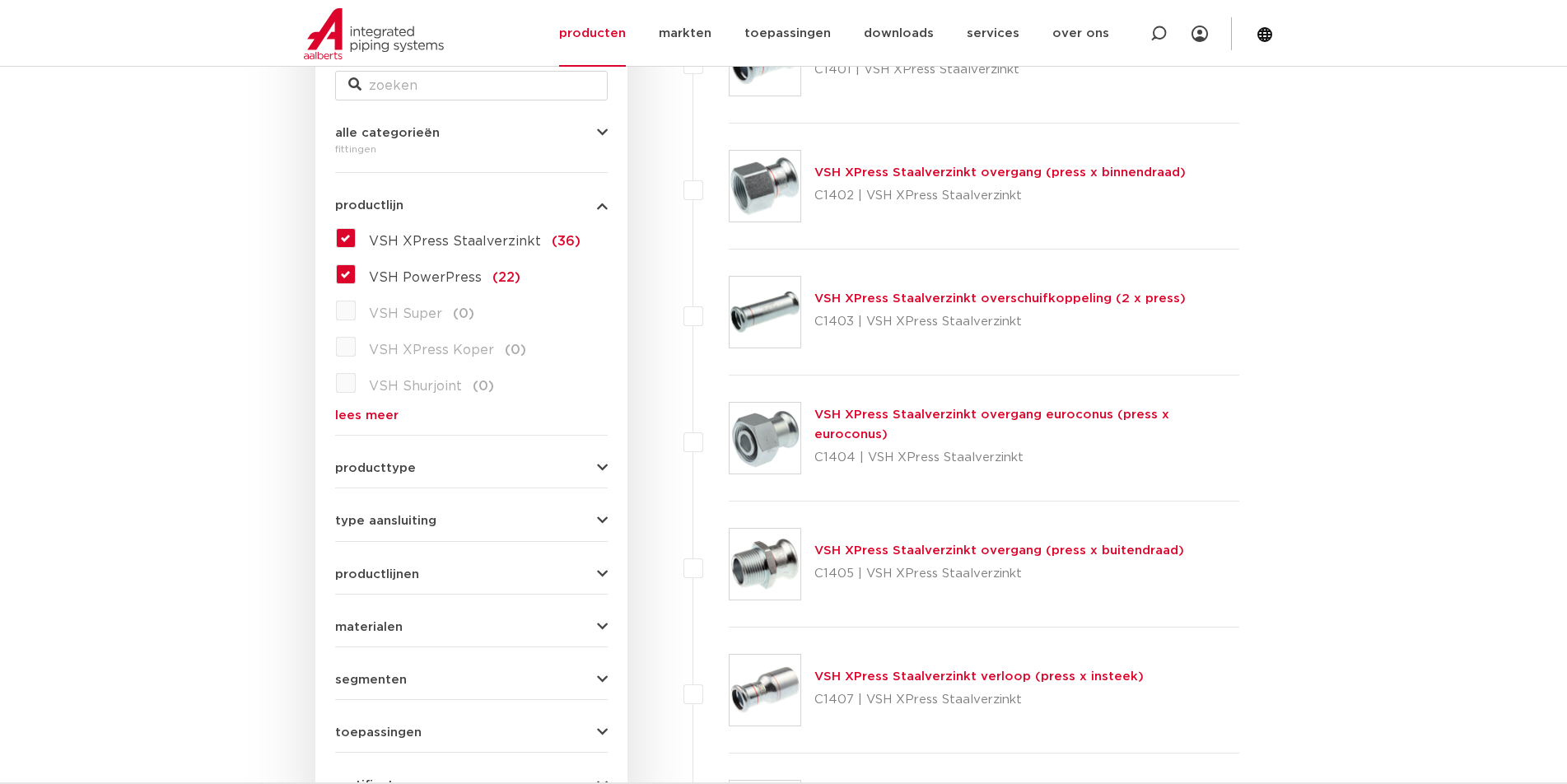
scroll to position [329, 0]
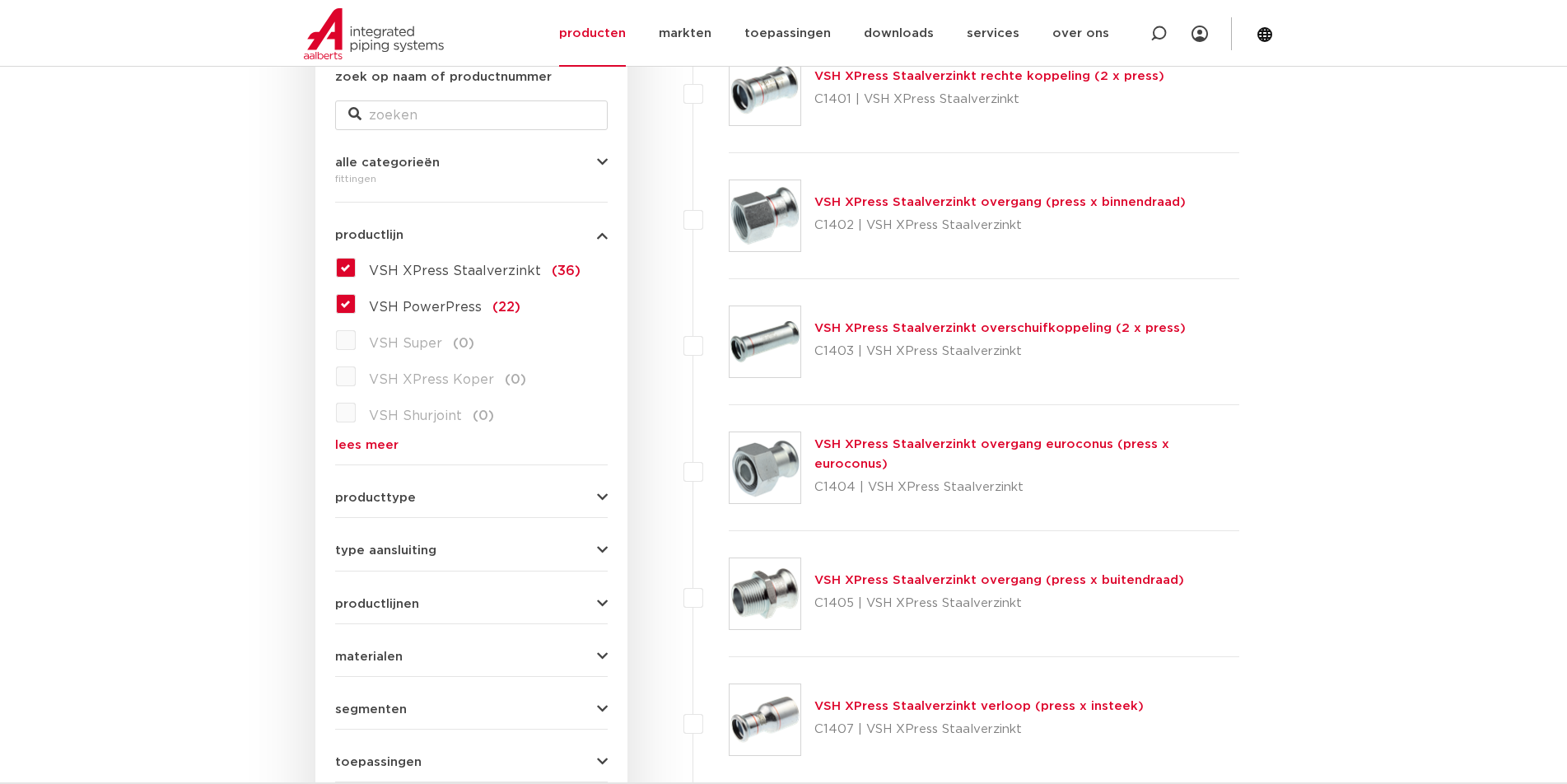
click at [356, 265] on label "VSH XPress Staalverzinkt (36)" at bounding box center [468, 268] width 225 height 26
click at [0, 0] on input "VSH XPress Staalverzinkt (36)" at bounding box center [0, 0] width 0 height 0
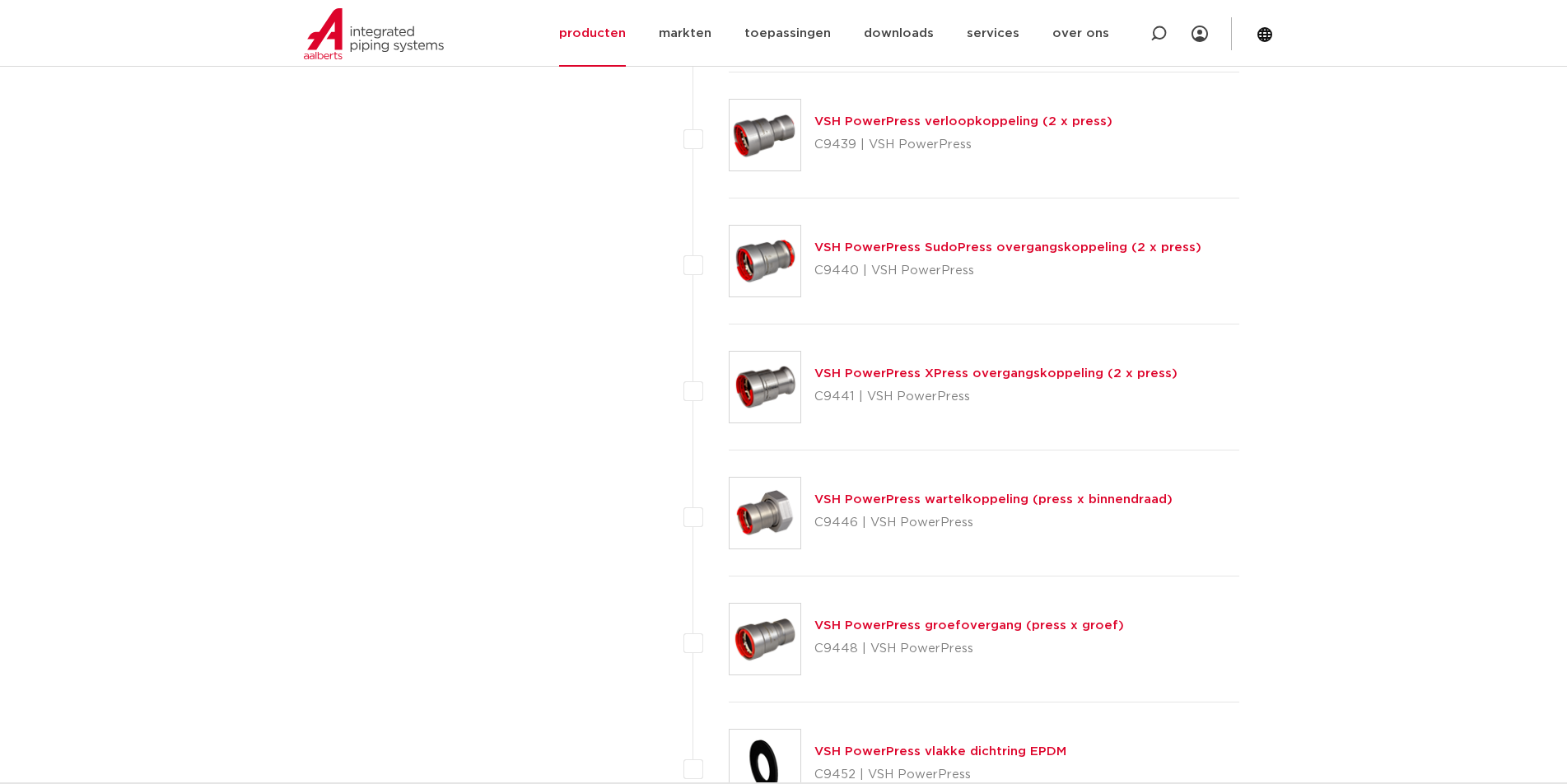
scroll to position [2305, 0]
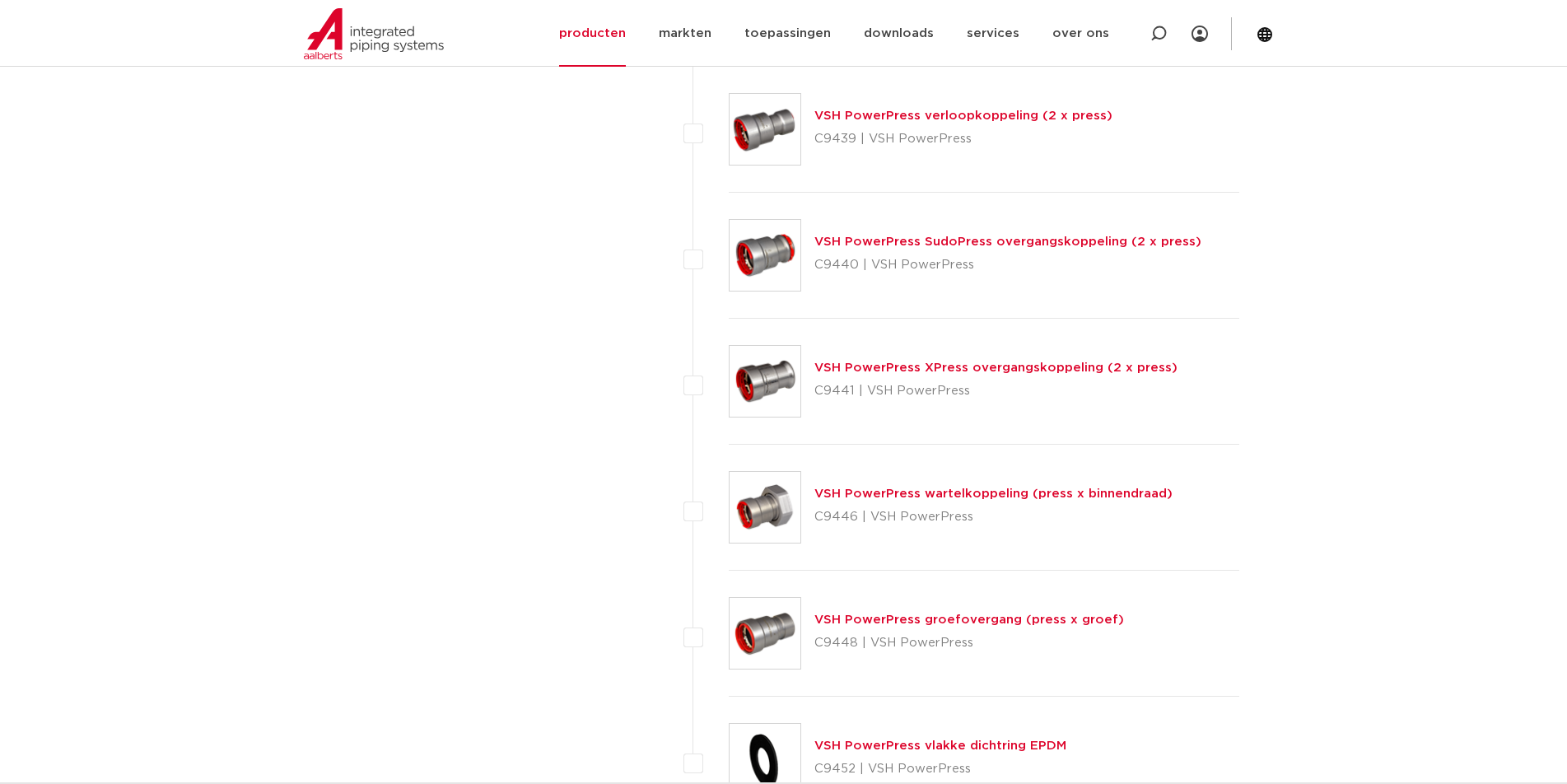
click at [897, 367] on link "VSH PowerPress XPress overgangskoppeling (2 x press)" at bounding box center [996, 367] width 363 height 12
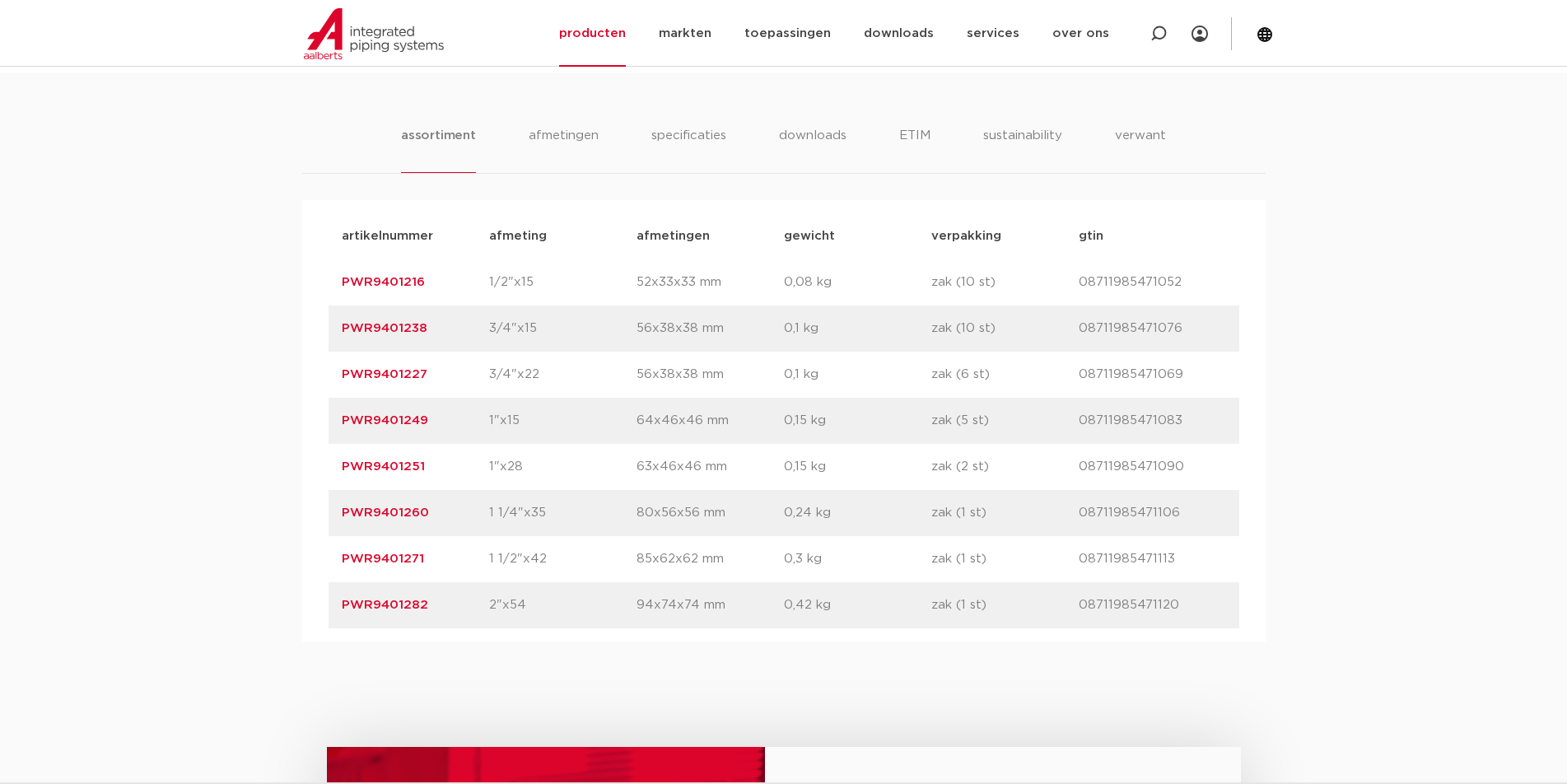
scroll to position [1070, 0]
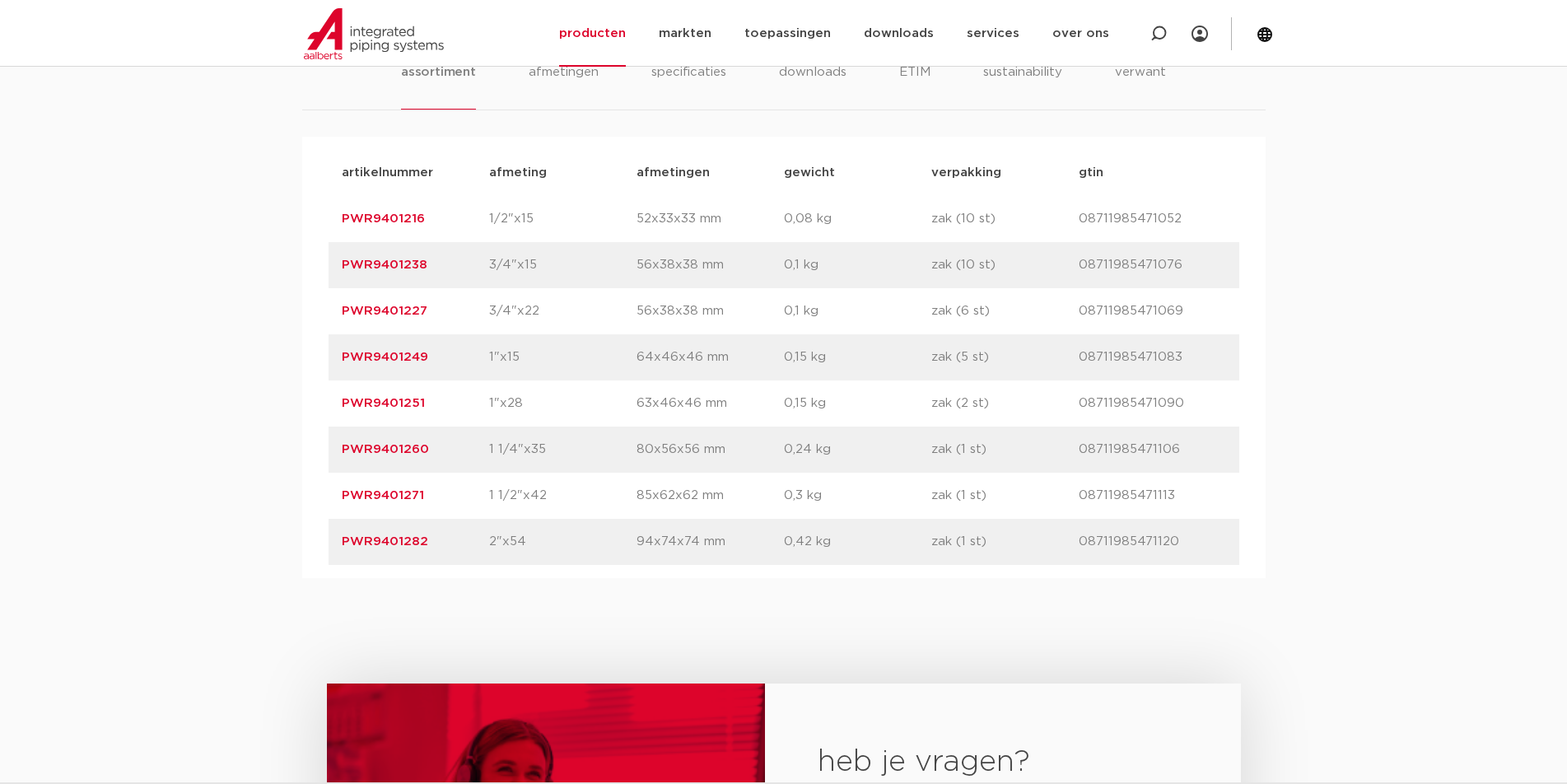
drag, startPoint x: 411, startPoint y: 544, endPoint x: 344, endPoint y: 542, distance: 67.0
click at [344, 542] on p "PWR9401282" at bounding box center [415, 542] width 147 height 20
copy link "PWR9401282"
click at [565, 514] on div "artikelnummer PWR9401271 afmeting 1 1/2"x42 [GEOGRAPHIC_DATA] 85x62x62 mm gewic…" at bounding box center [784, 495] width 911 height 46
drag, startPoint x: 430, startPoint y: 494, endPoint x: 340, endPoint y: 500, distance: 90.2
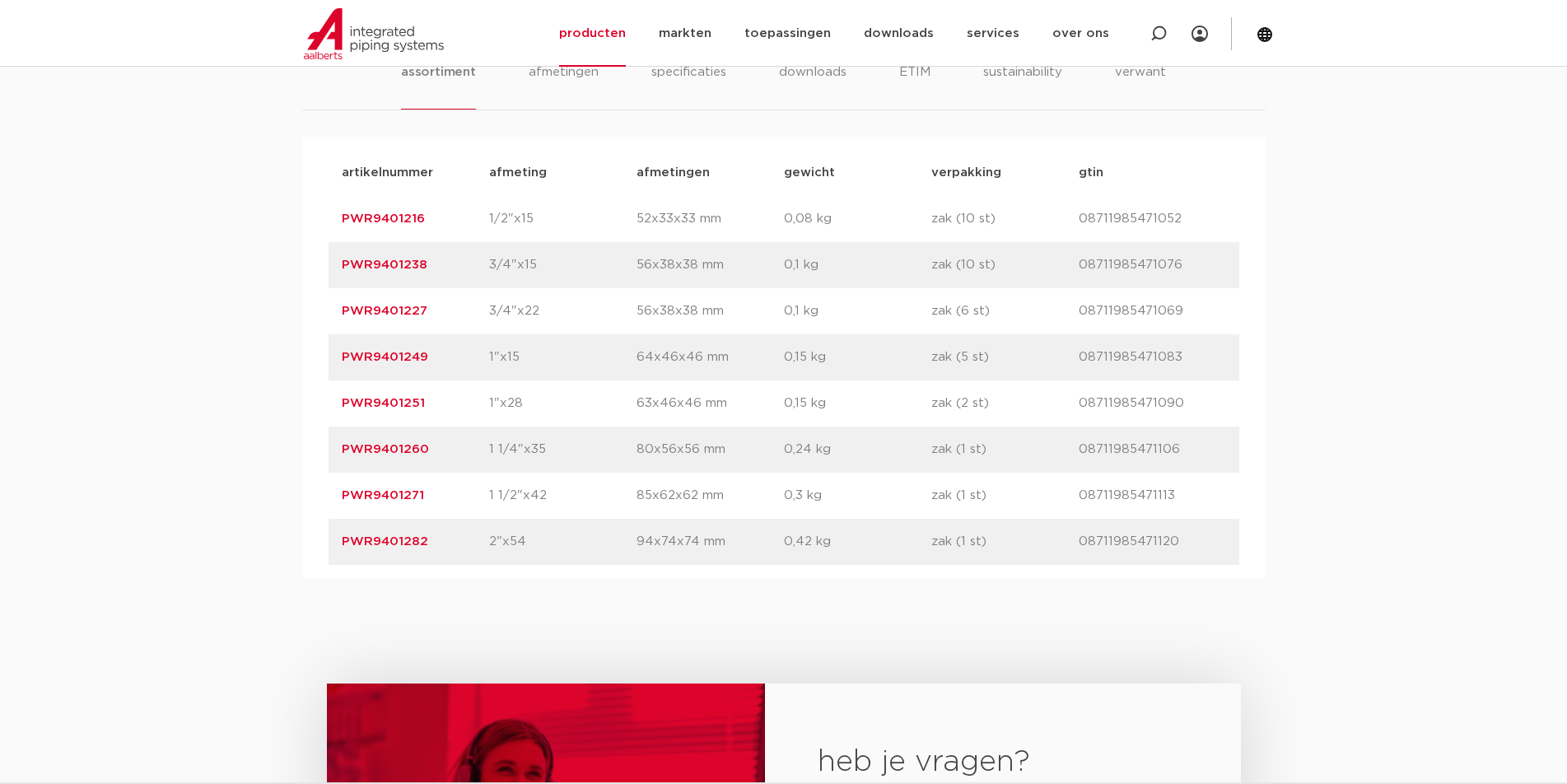
click at [340, 500] on div "artikelnummer PWR9401271 afmeting 1 1/2"x42 [GEOGRAPHIC_DATA] 85x62x62 mm gewic…" at bounding box center [784, 495] width 911 height 46
copy link "PWR9401271"
drag, startPoint x: 414, startPoint y: 213, endPoint x: 333, endPoint y: 216, distance: 81.1
click at [333, 216] on div "artikelnummer PWR9401216 afmeting 1/2"x15 [GEOGRAPHIC_DATA] 52x33x33 mm gewicht…" at bounding box center [784, 219] width 911 height 46
copy link "PWR9401216"
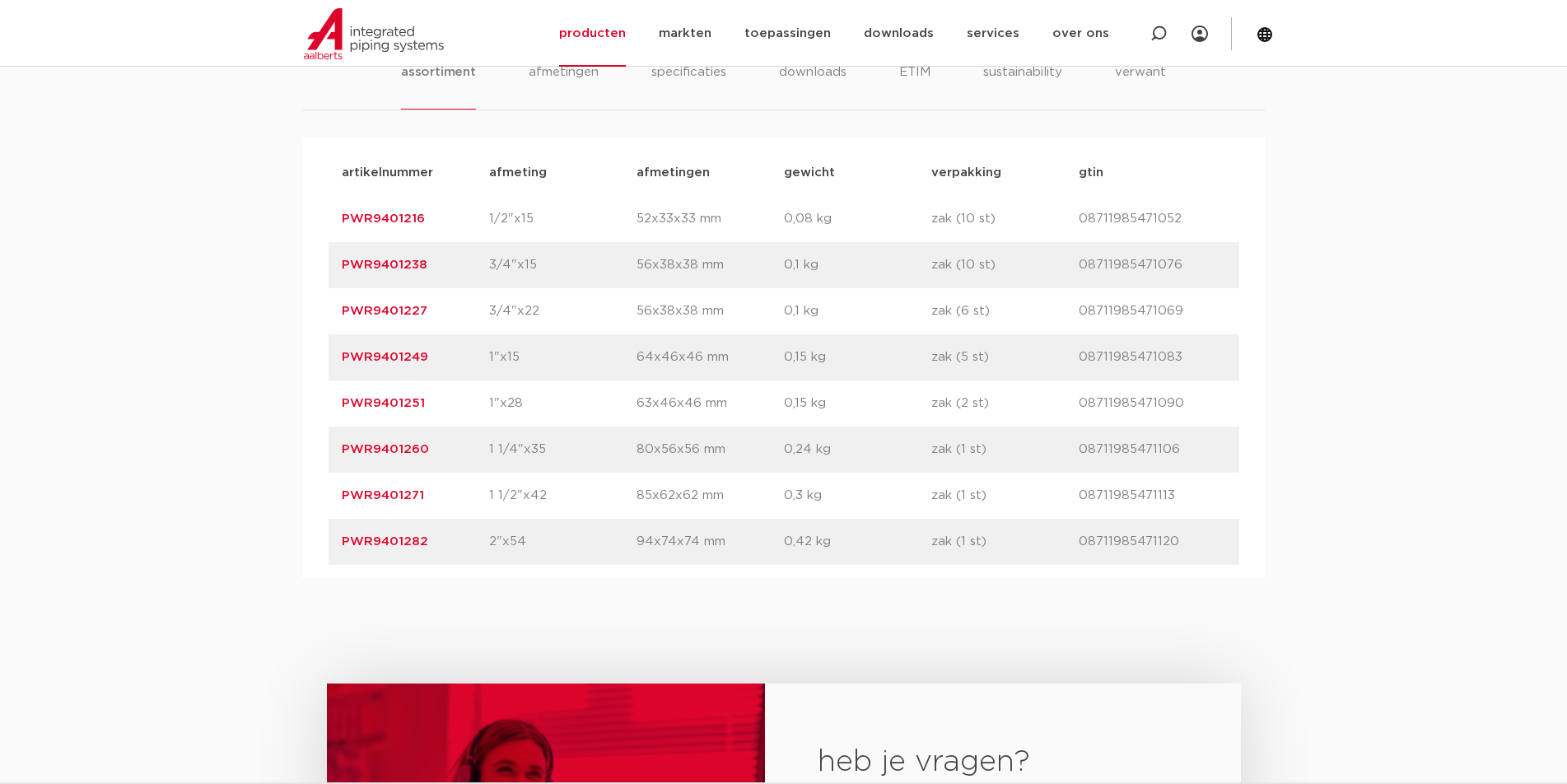
click at [428, 542] on p "PWR9401282" at bounding box center [415, 542] width 147 height 20
